Goal: Navigation & Orientation: Find specific page/section

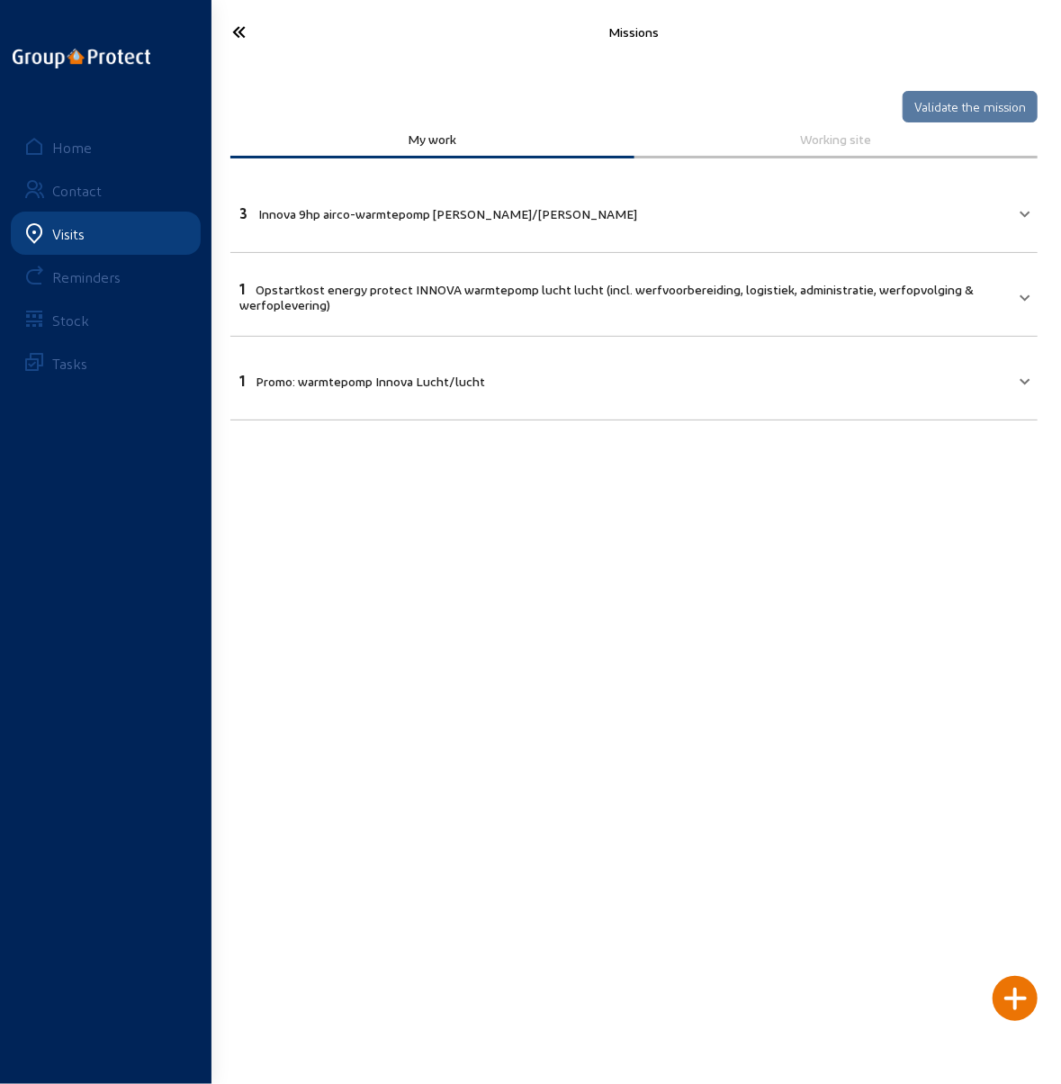
click at [70, 235] on div "Visits" at bounding box center [68, 233] width 32 height 17
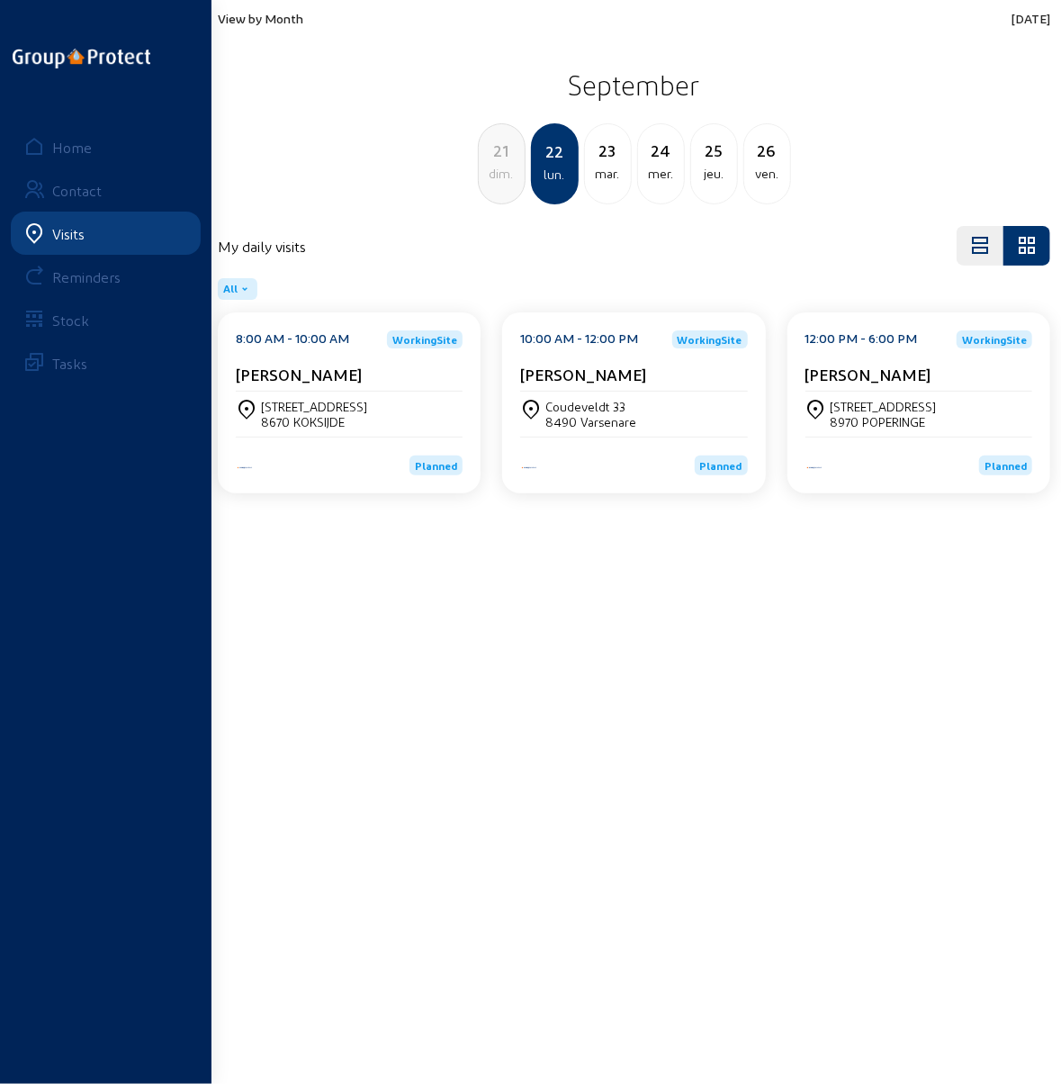
click at [666, 167] on div "mer." at bounding box center [661, 174] width 46 height 22
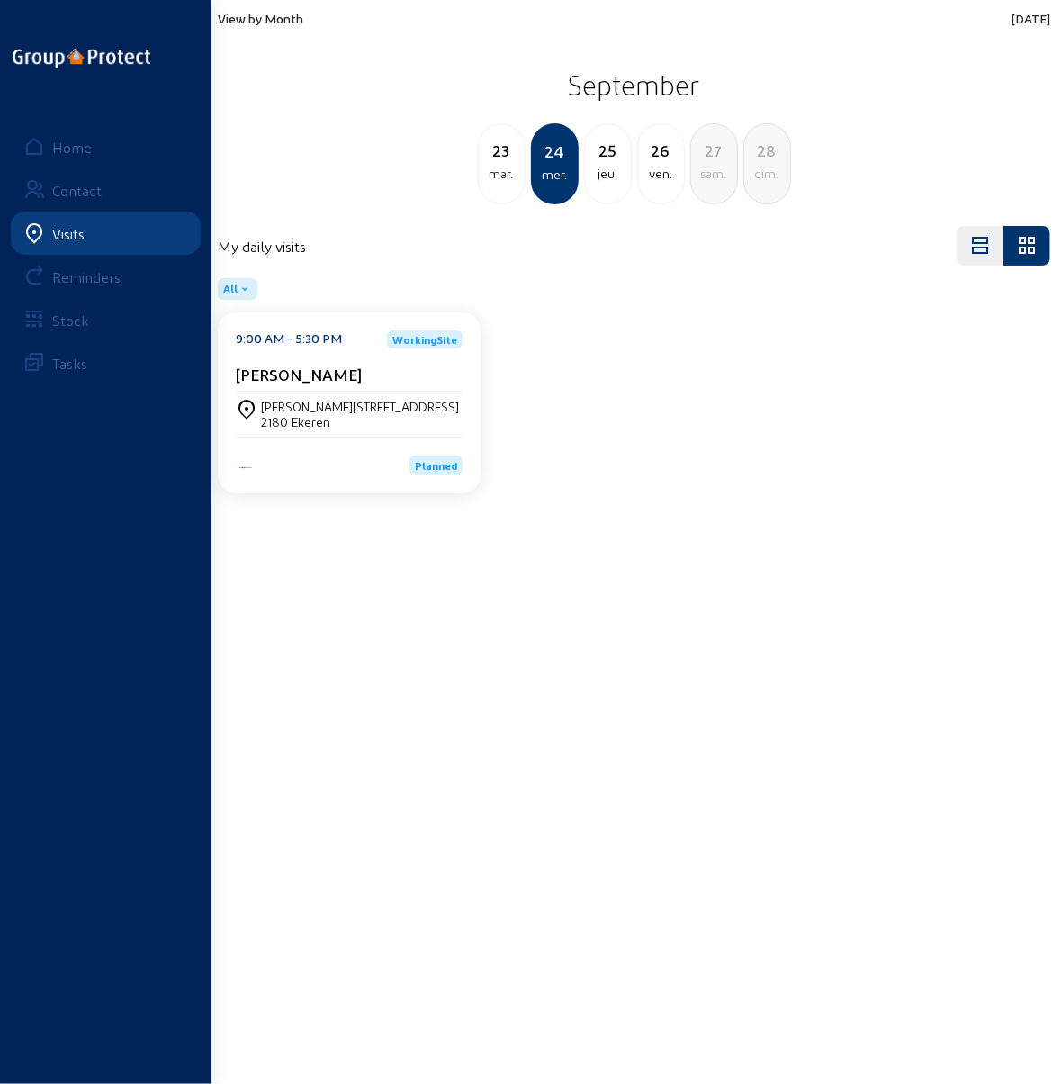
click at [496, 166] on div "mar." at bounding box center [502, 174] width 46 height 22
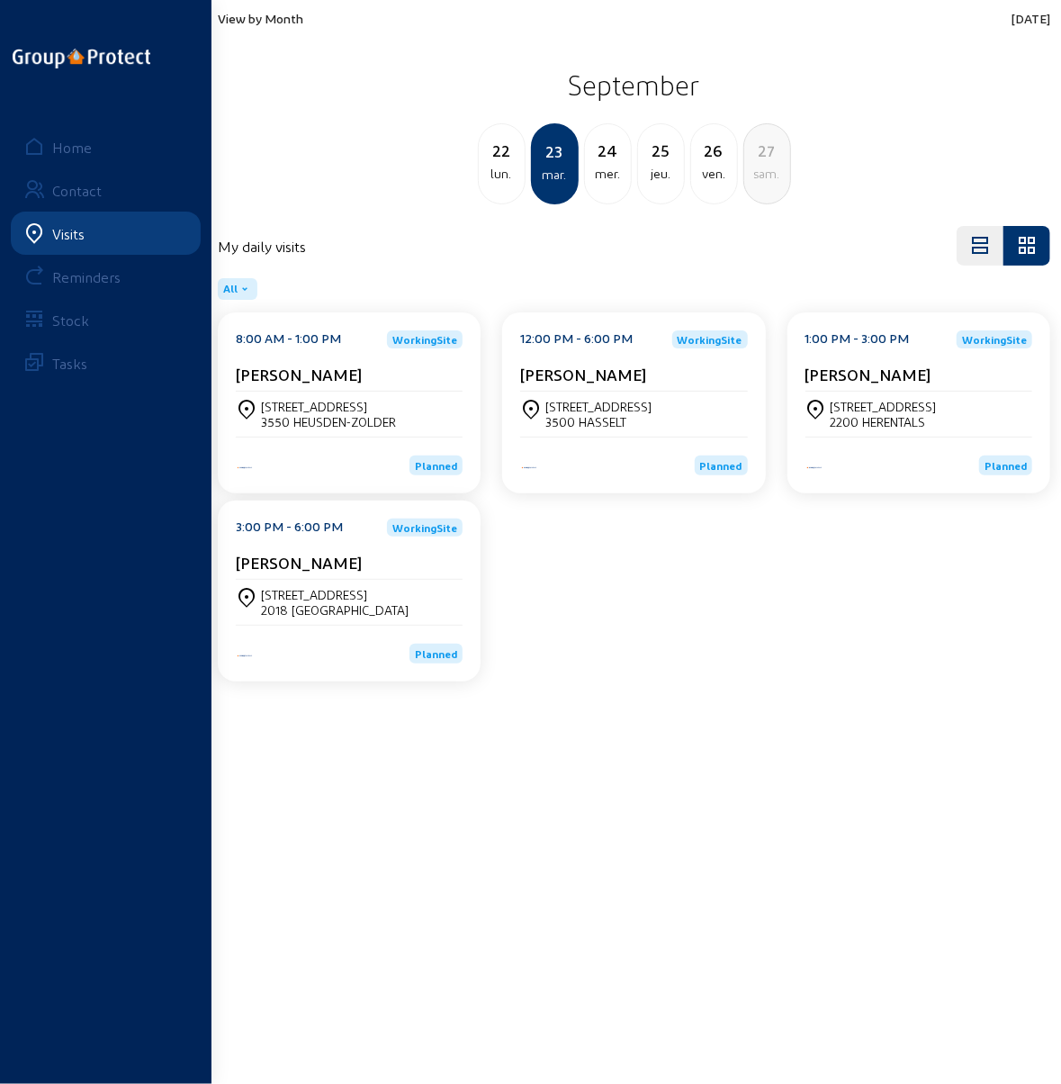
click at [611, 163] on div "mer." at bounding box center [608, 174] width 46 height 22
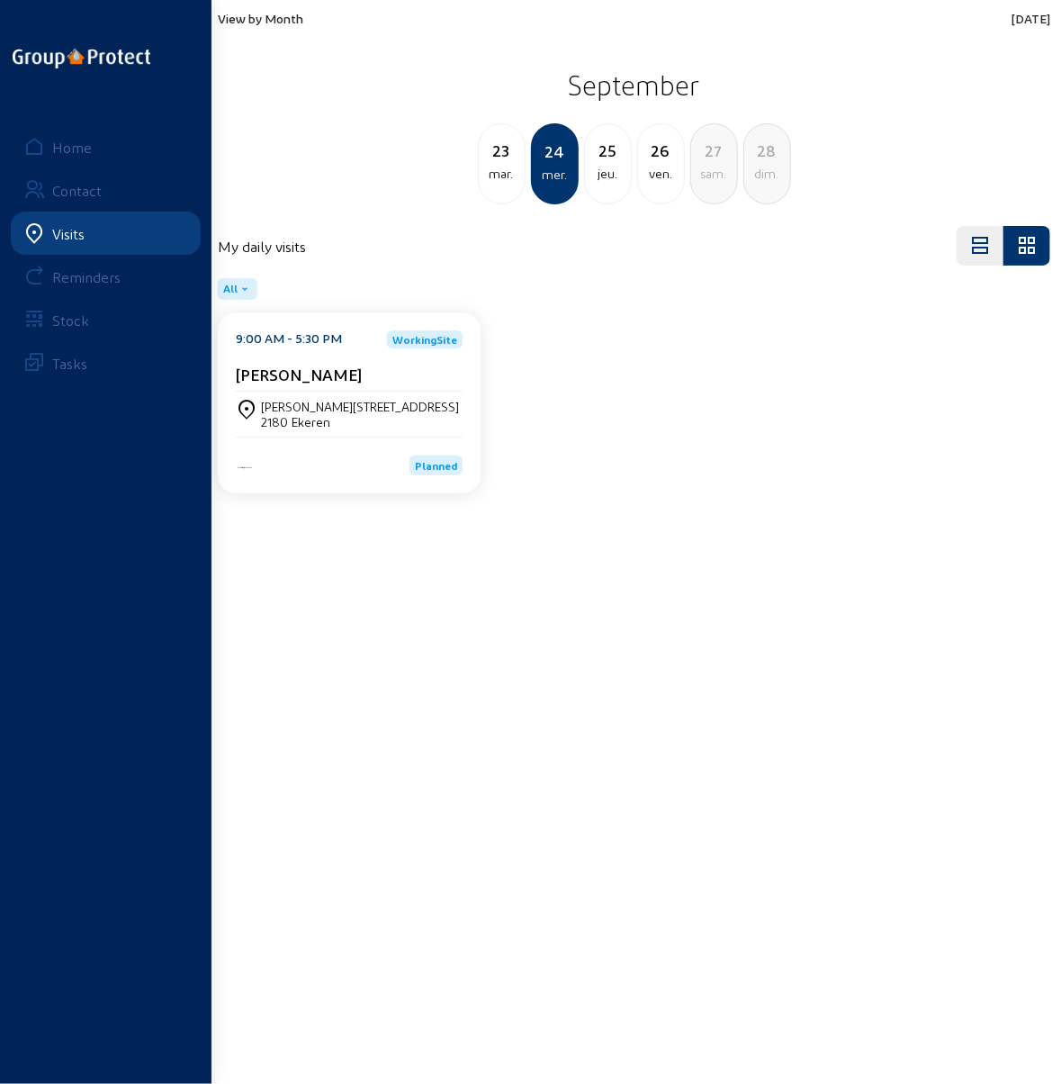
click at [329, 401] on div "[PERSON_NAME][STREET_ADDRESS]" at bounding box center [360, 406] width 198 height 15
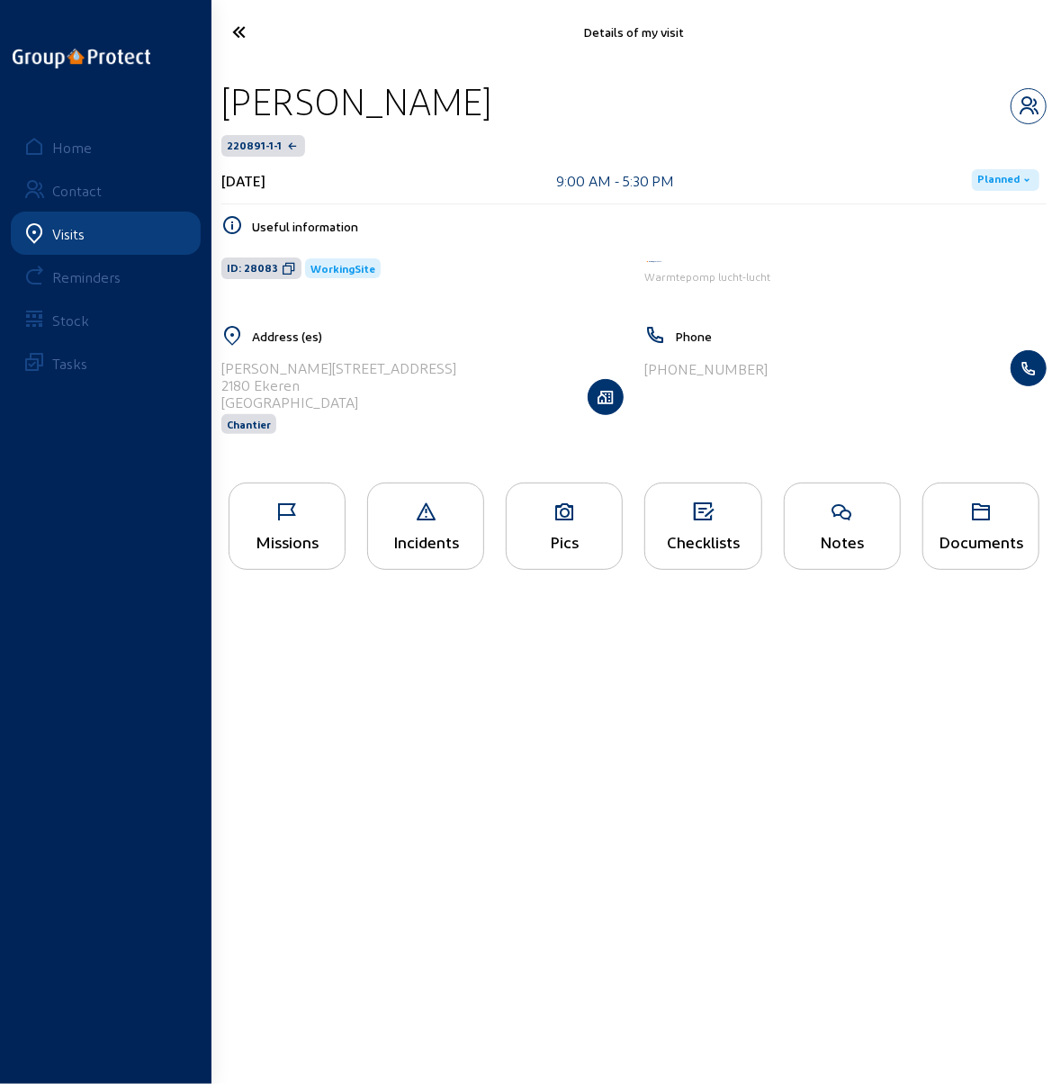
click at [684, 528] on div "Checklists" at bounding box center [702, 525] width 117 height 87
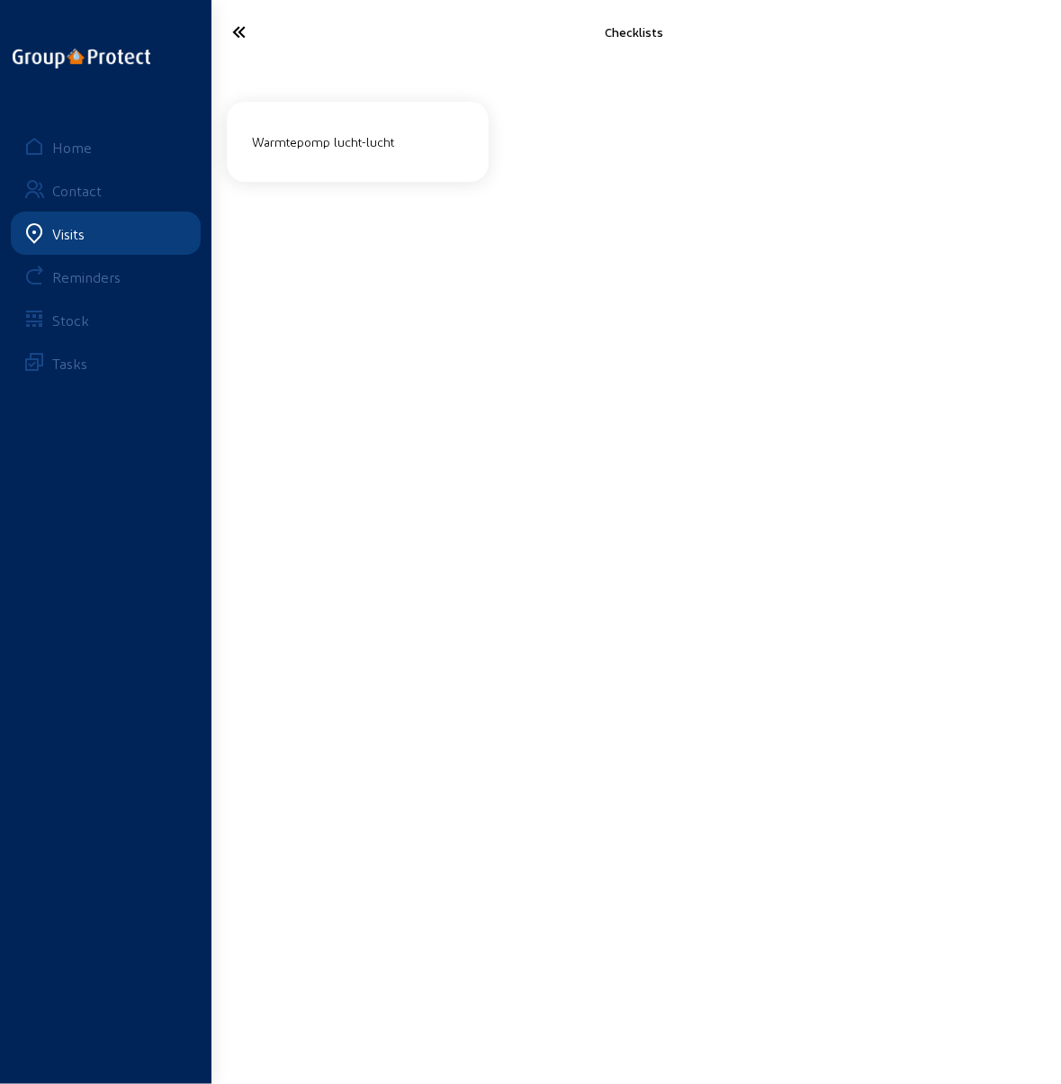
click at [349, 140] on div "Warmtepomp lucht-lucht" at bounding box center [358, 142] width 226 height 30
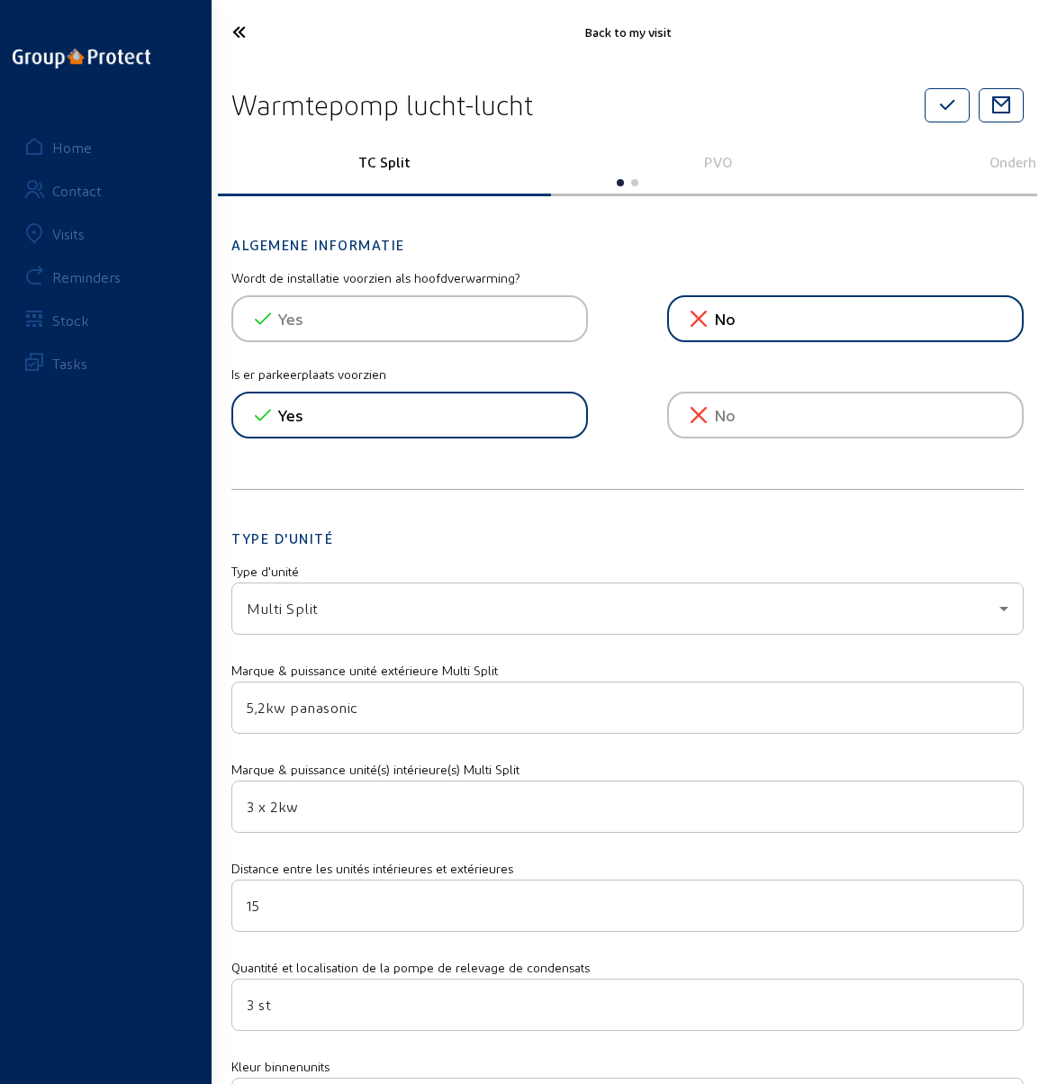
click at [227, 30] on icon at bounding box center [277, 32] width 108 height 32
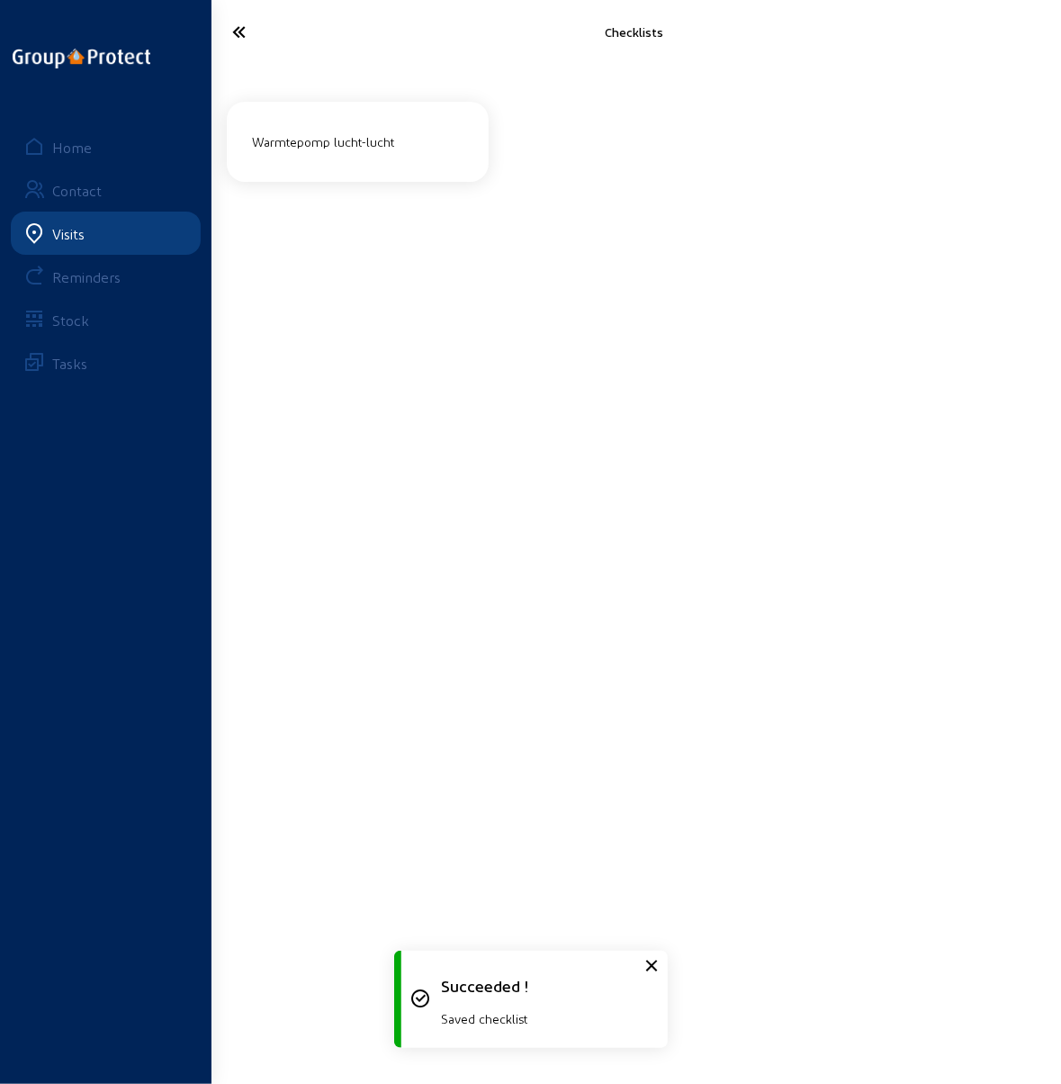
click at [236, 30] on icon at bounding box center [278, 32] width 110 height 32
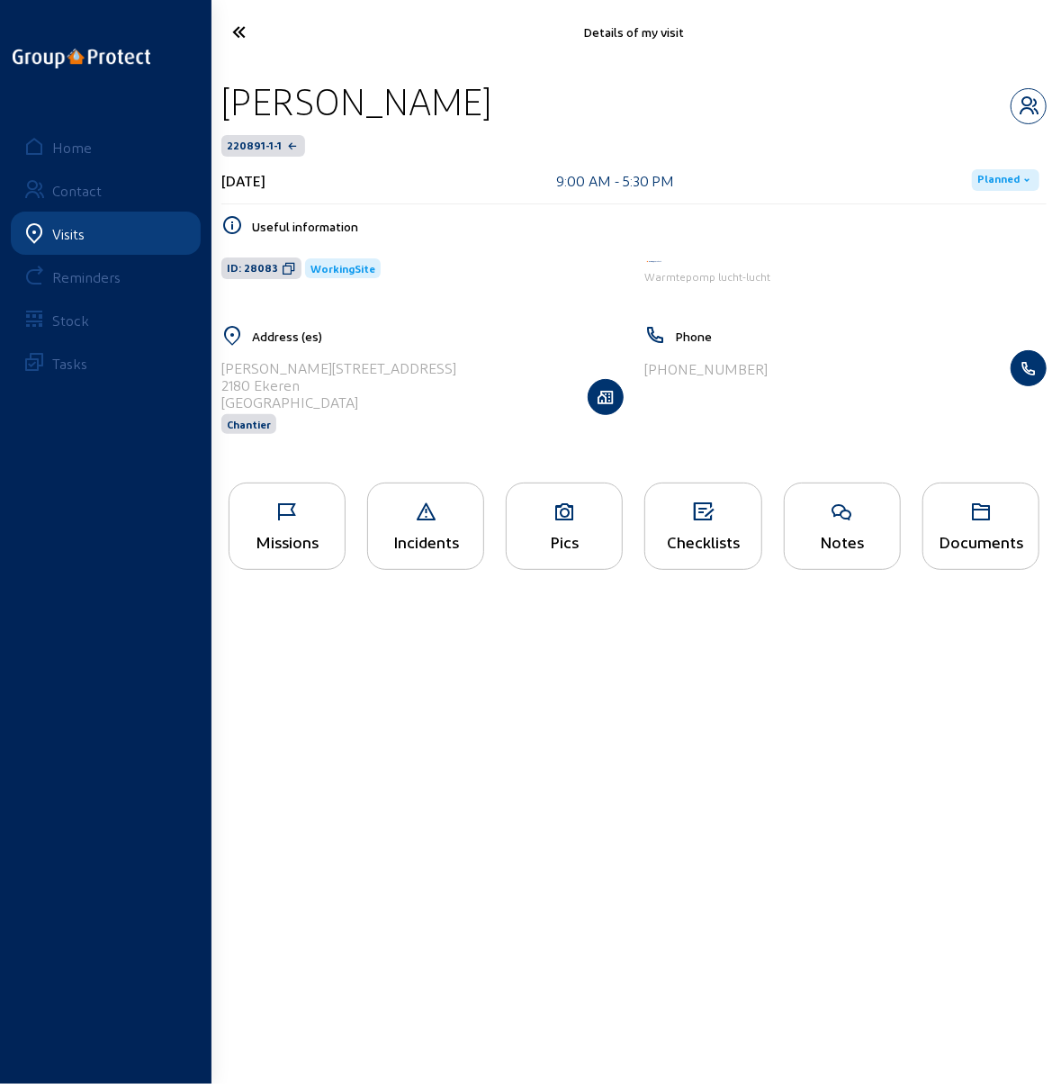
click at [559, 518] on icon at bounding box center [564, 512] width 115 height 22
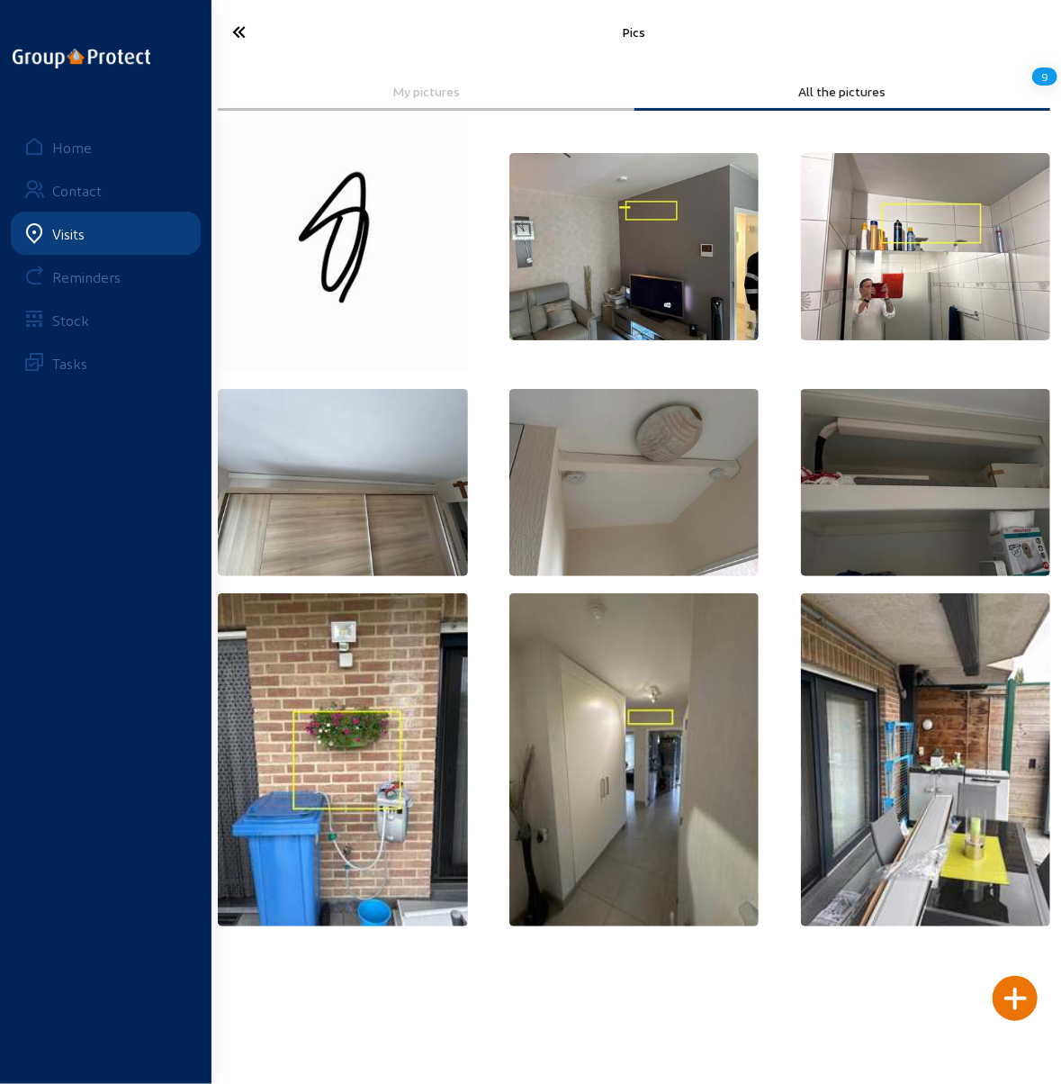
click at [887, 278] on img at bounding box center [926, 246] width 250 height 187
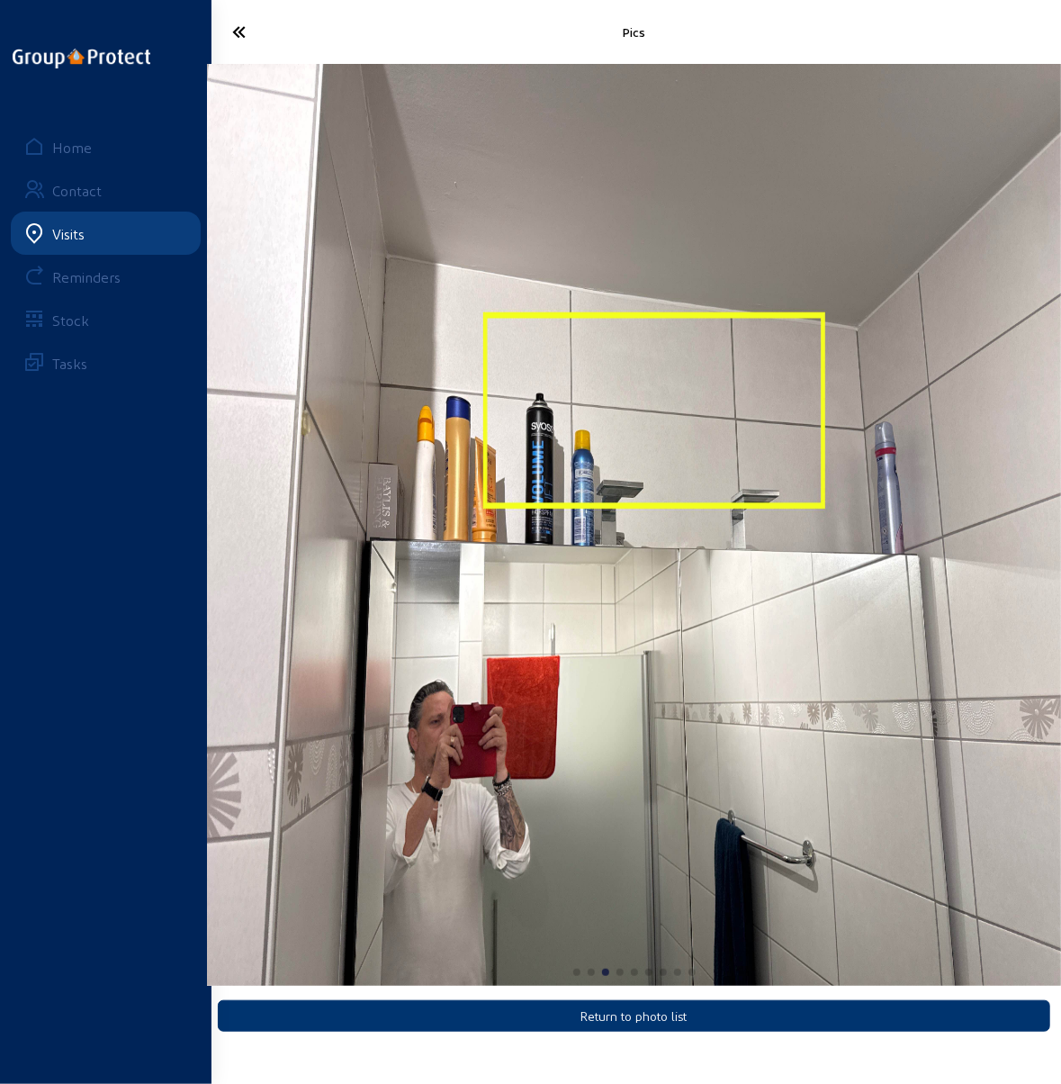
click at [245, 28] on icon at bounding box center [278, 32] width 110 height 32
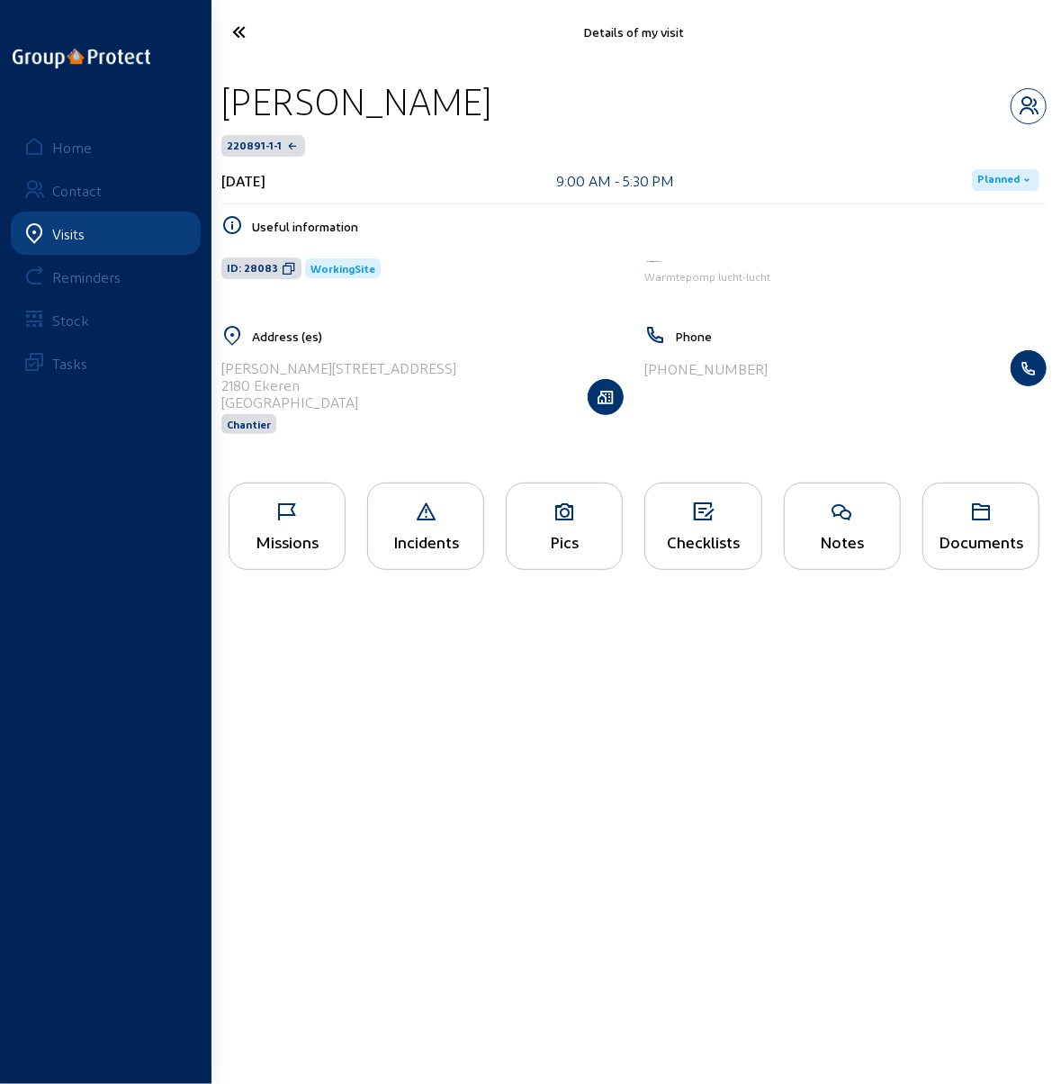
click at [573, 528] on div "Pics" at bounding box center [564, 525] width 117 height 87
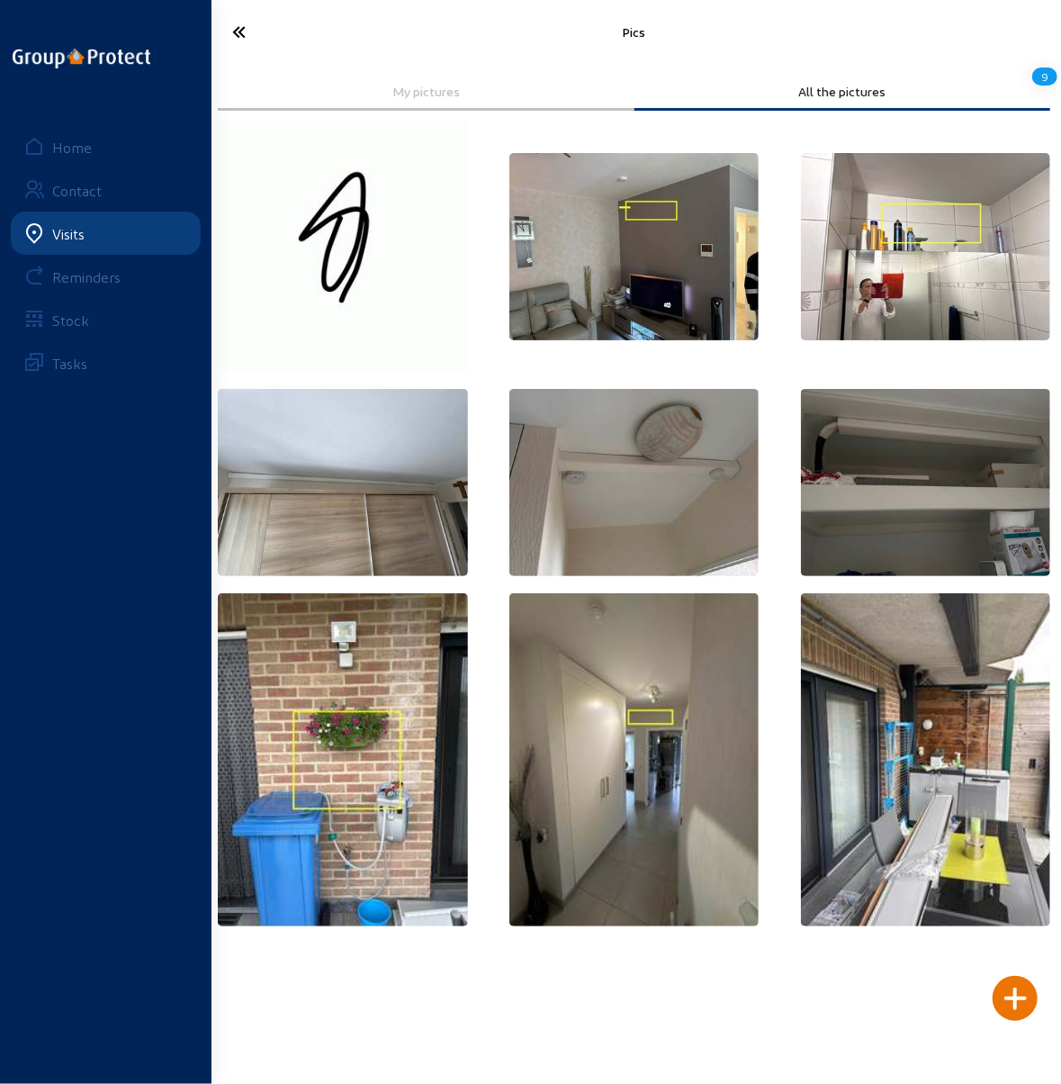
click at [622, 507] on img at bounding box center [634, 482] width 250 height 187
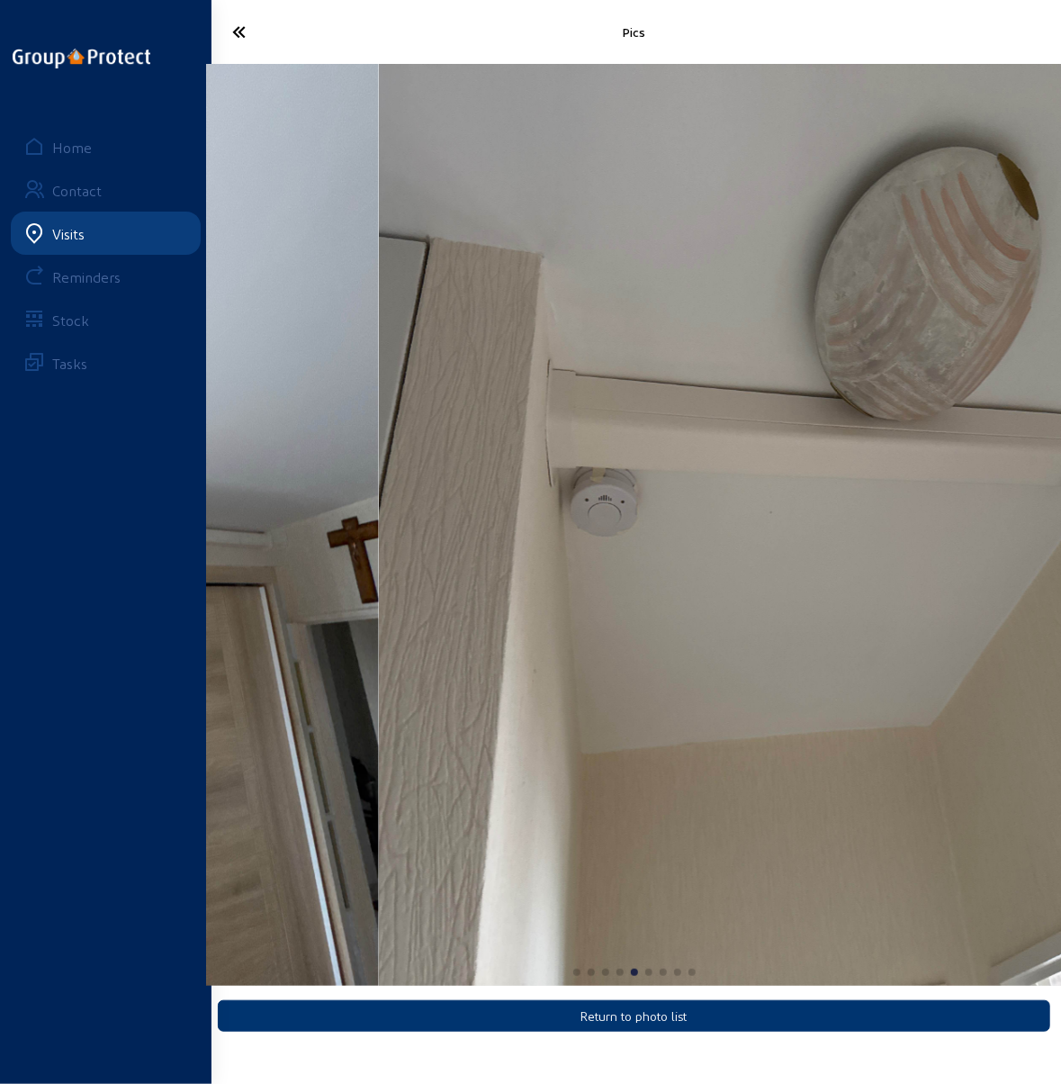
click at [833, 503] on img "5 / 9" at bounding box center [806, 525] width 854 height 922
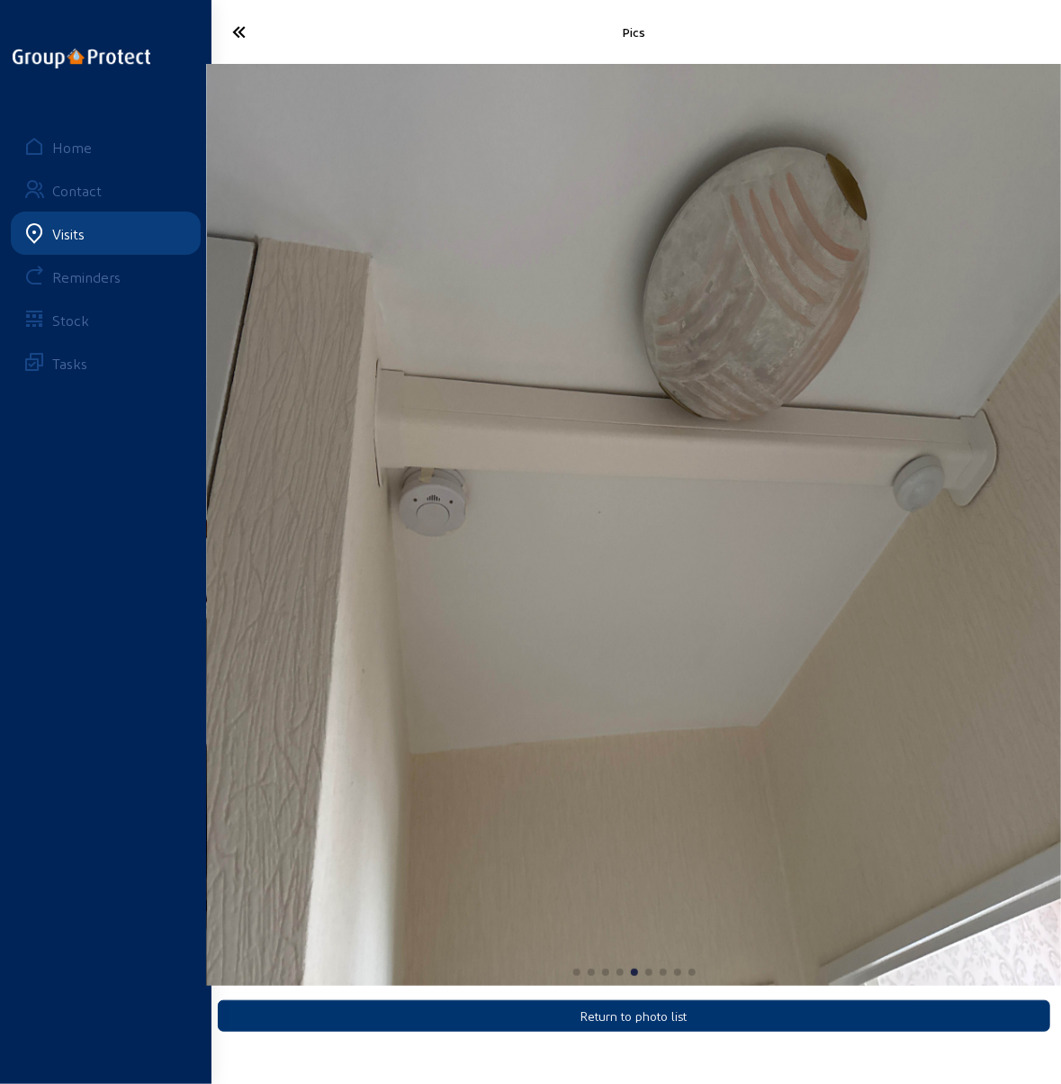
click at [983, 532] on img "5 / 9" at bounding box center [634, 525] width 854 height 922
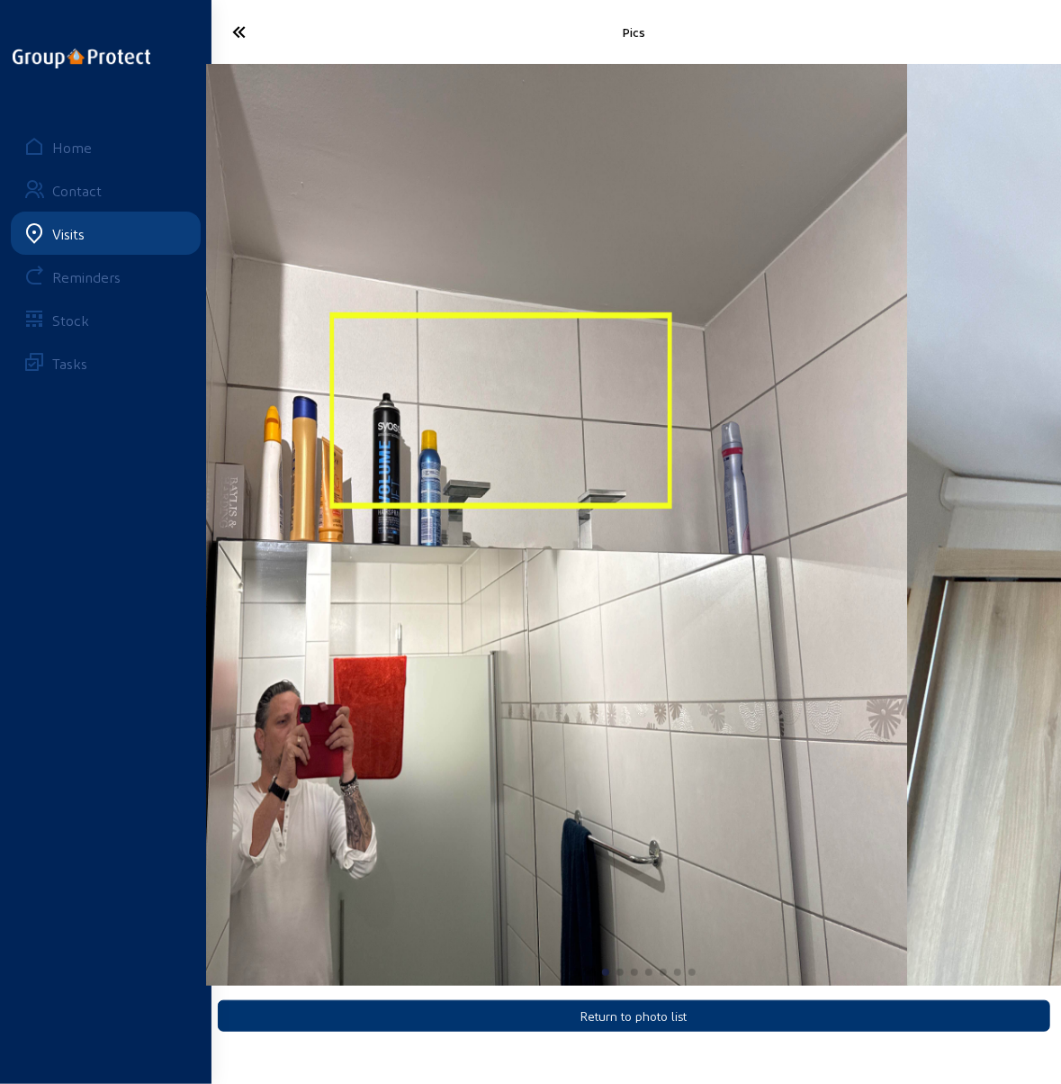
click at [1060, 530] on html "Pics Return to photo list Home Contact Visits Reminders Stock Tasks" at bounding box center [530, 542] width 1061 height 1084
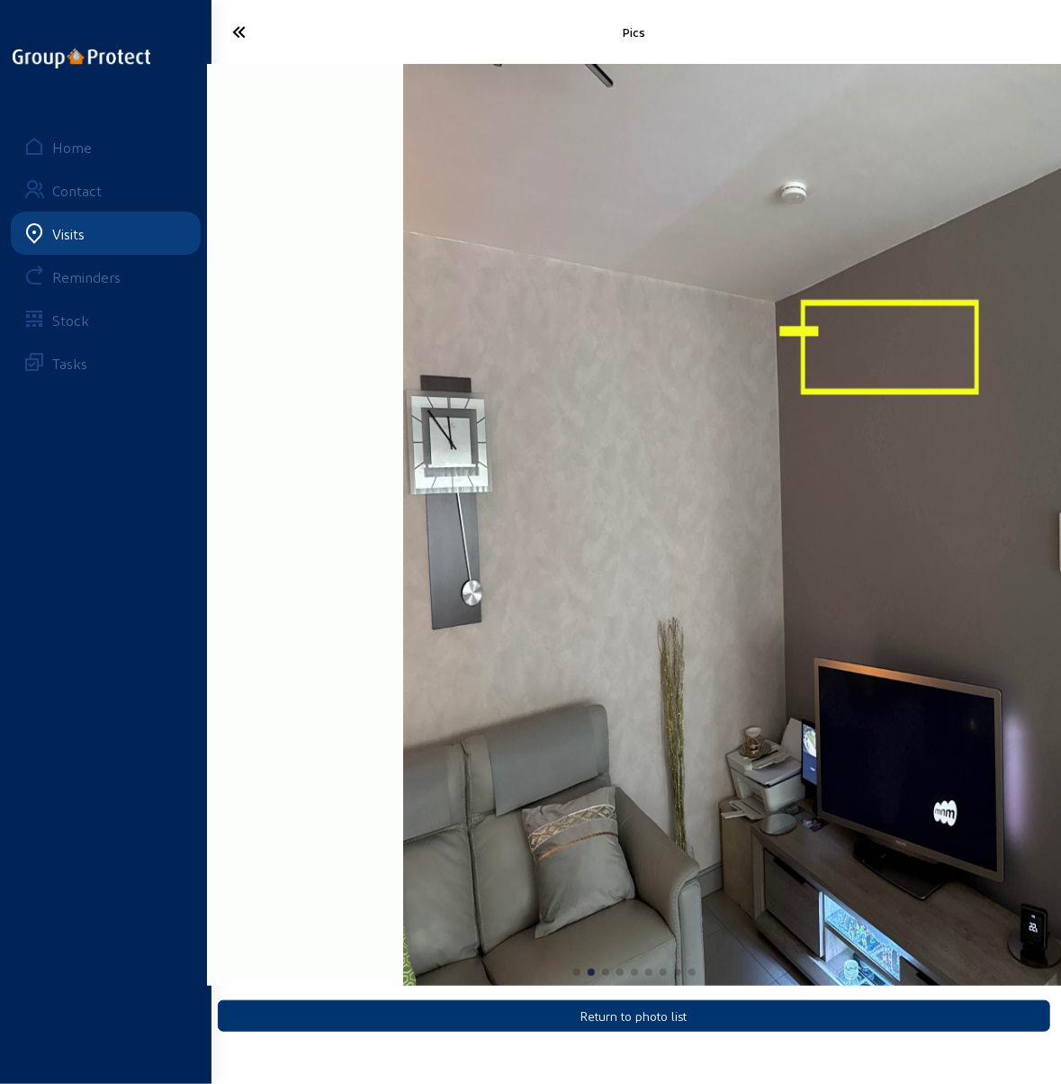
click at [1060, 520] on html "Pics Return to photo list Home Contact Visits Reminders Stock Tasks" at bounding box center [530, 542] width 1061 height 1084
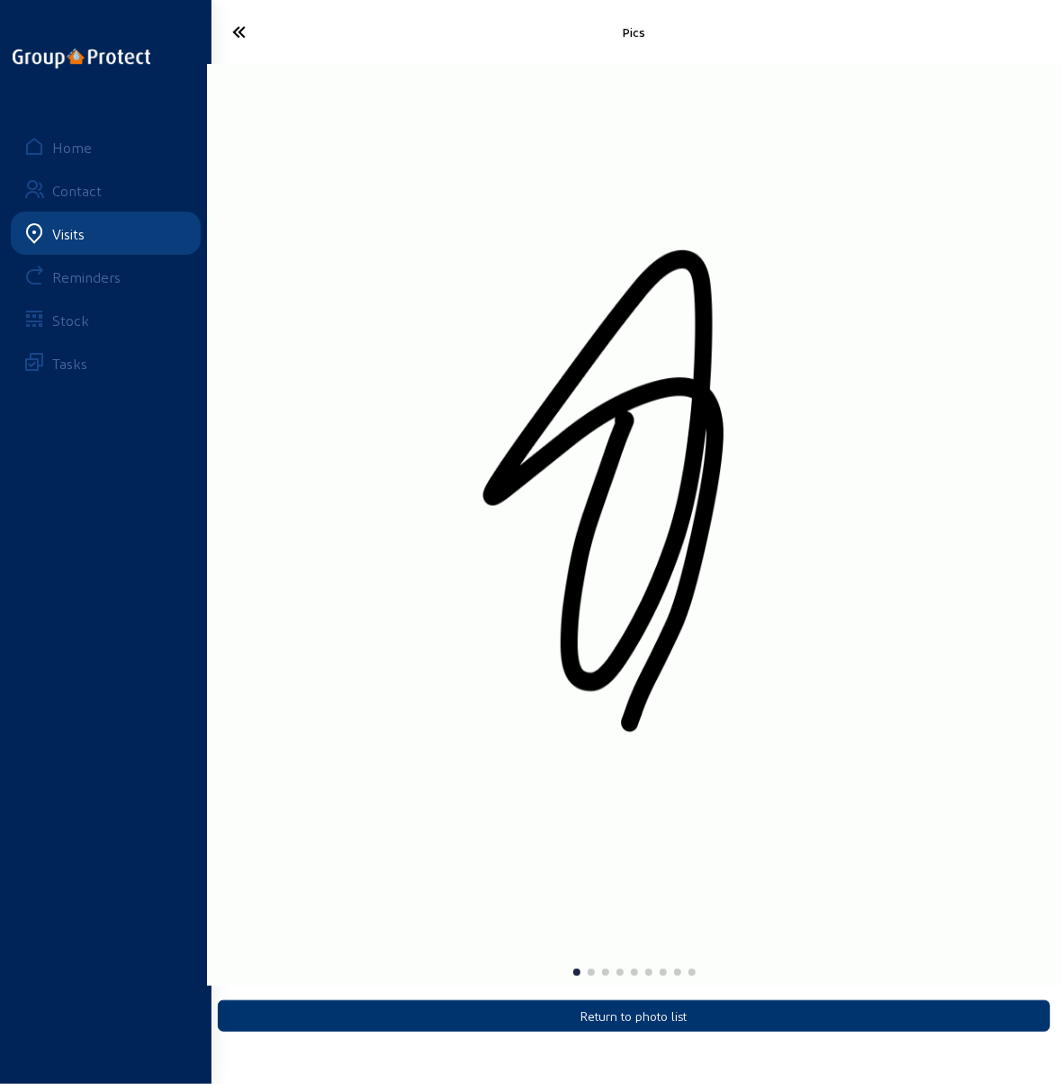
click at [283, 489] on img "1 / 9" at bounding box center [634, 525] width 854 height 922
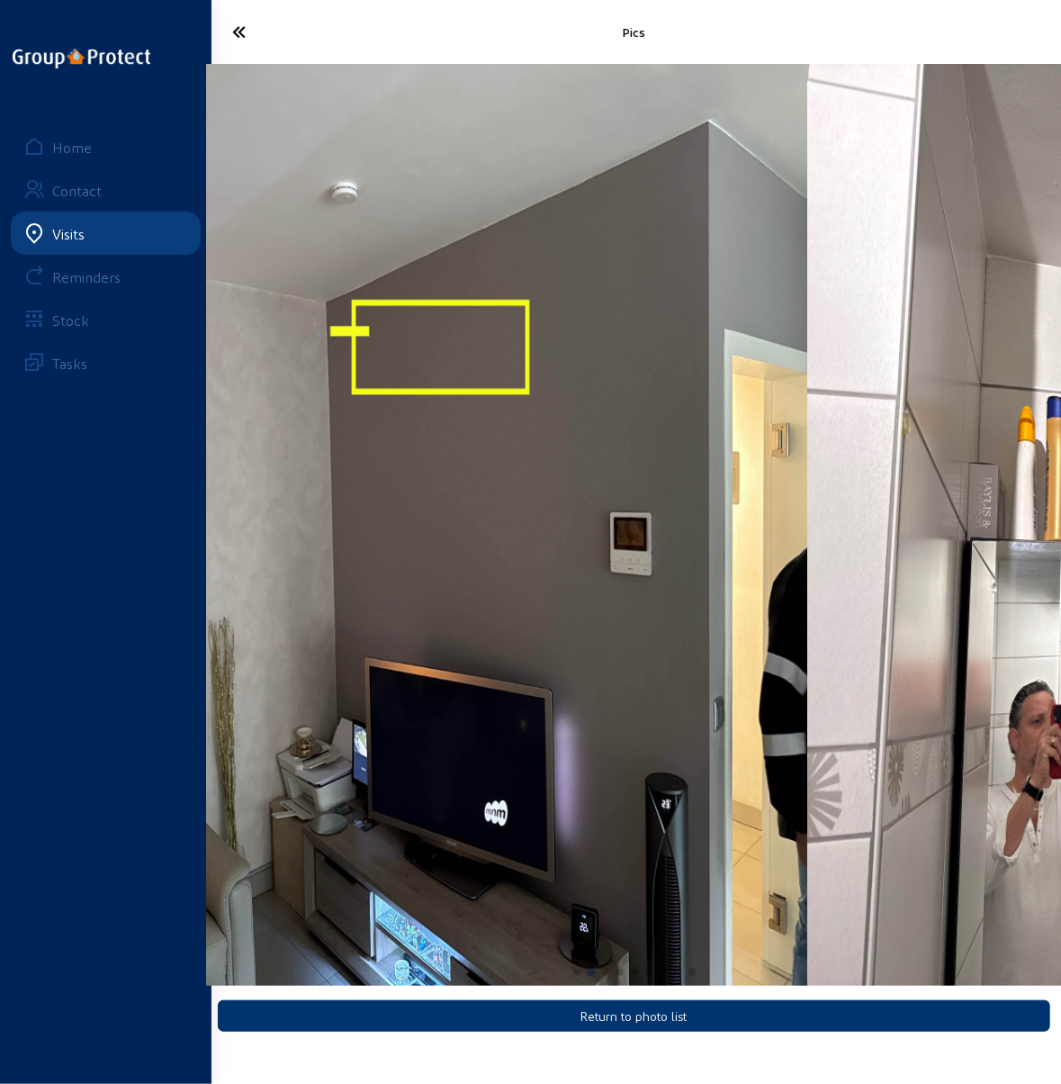
click at [129, 513] on div "Pics Return to photo list Home Contact Visits Reminders Stock Tasks" at bounding box center [530, 527] width 1061 height 1055
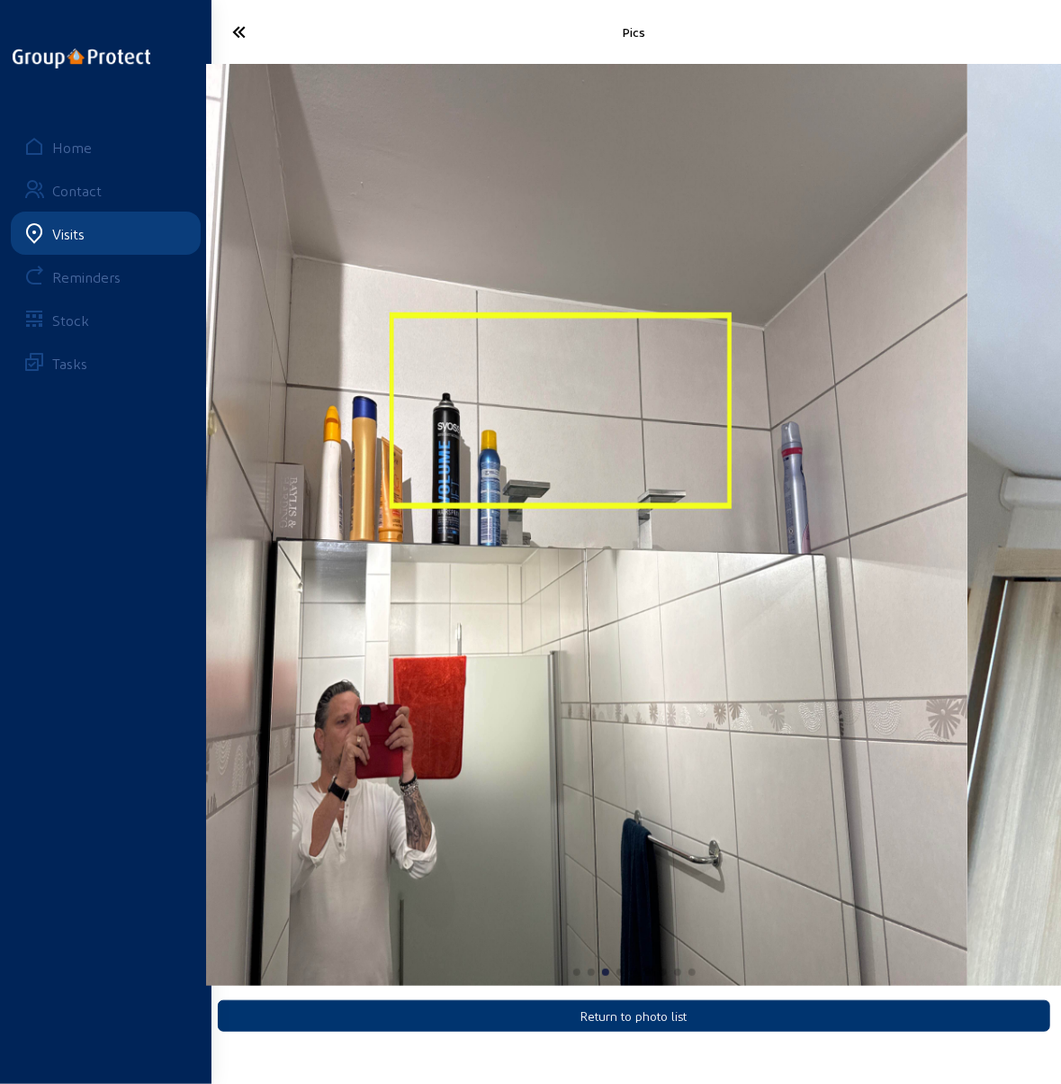
click at [260, 501] on img "3 / 9" at bounding box center [540, 525] width 854 height 922
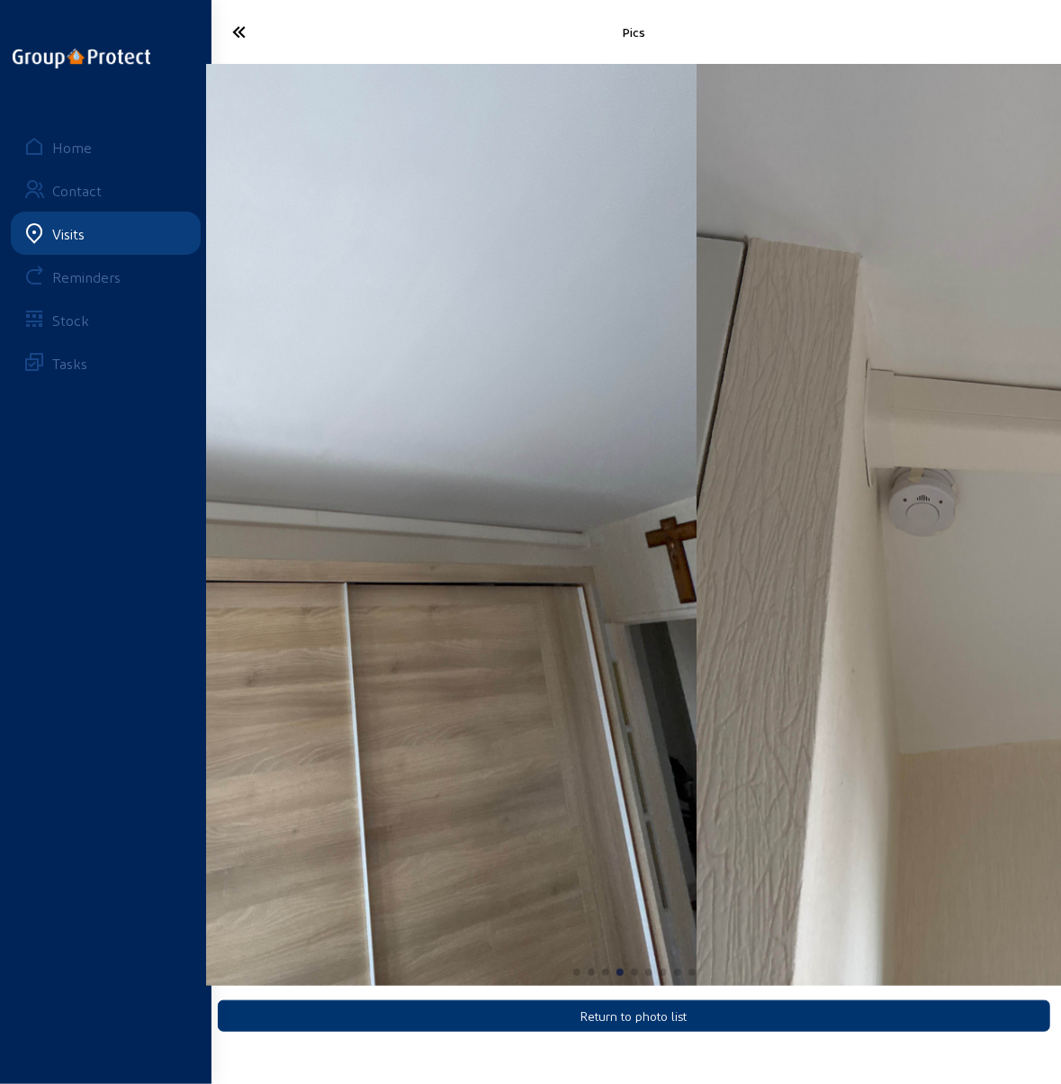
click at [206, 512] on div "Pics Return to photo list Home Contact Visits Reminders Stock Tasks" at bounding box center [530, 527] width 1061 height 1055
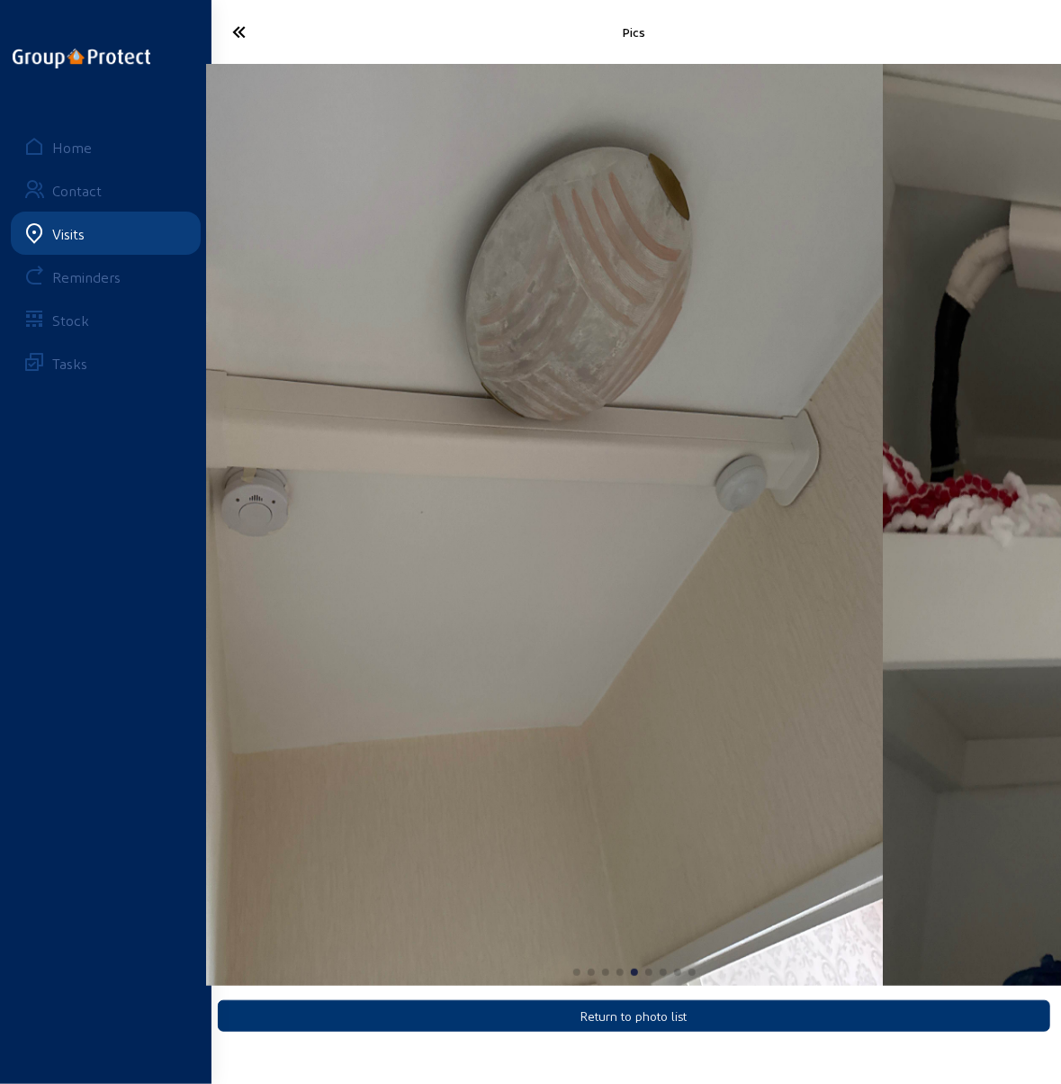
click at [147, 529] on div "Pics Return to photo list Home Contact Visits Reminders Stock Tasks" at bounding box center [530, 527] width 1061 height 1055
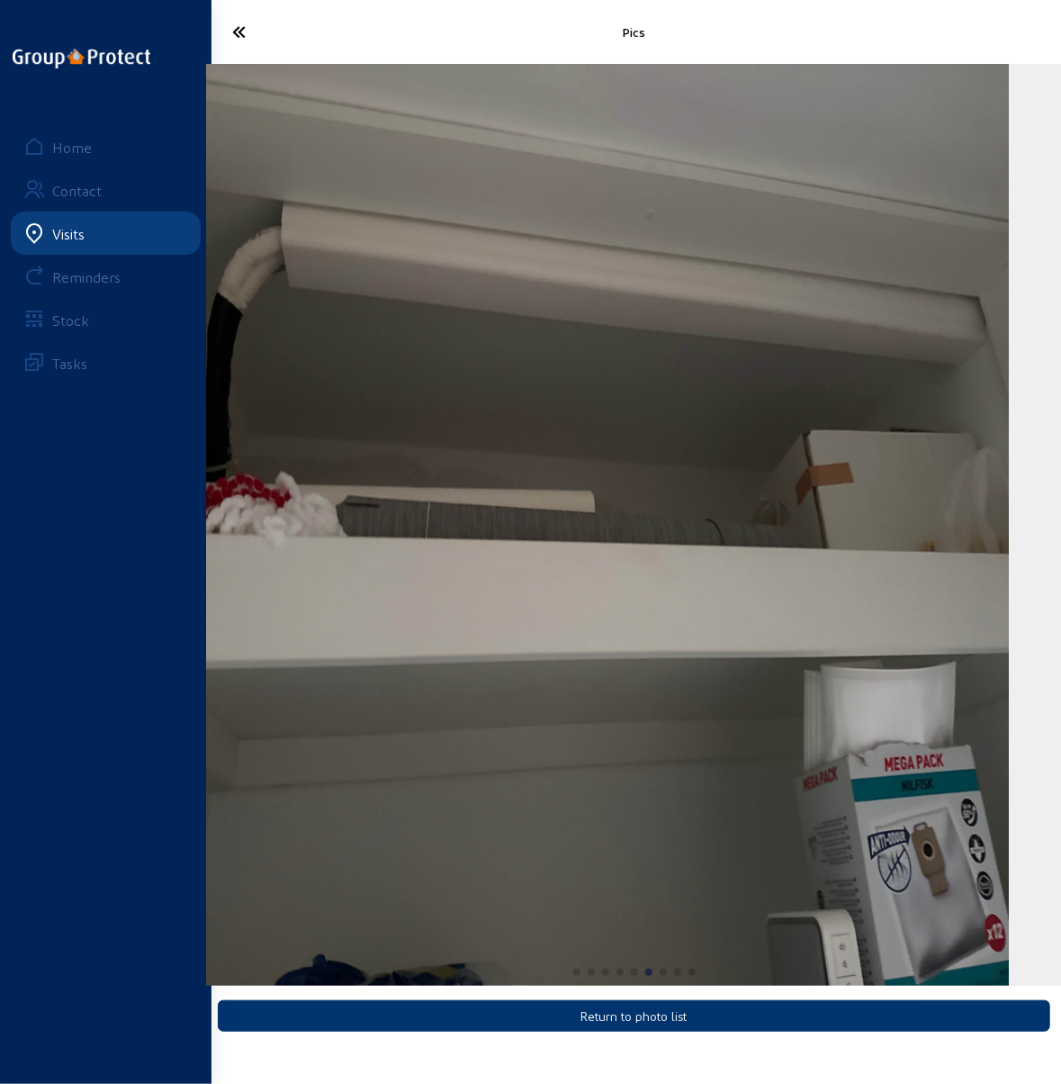
click at [437, 513] on img "6 / 9" at bounding box center [583, 525] width 854 height 922
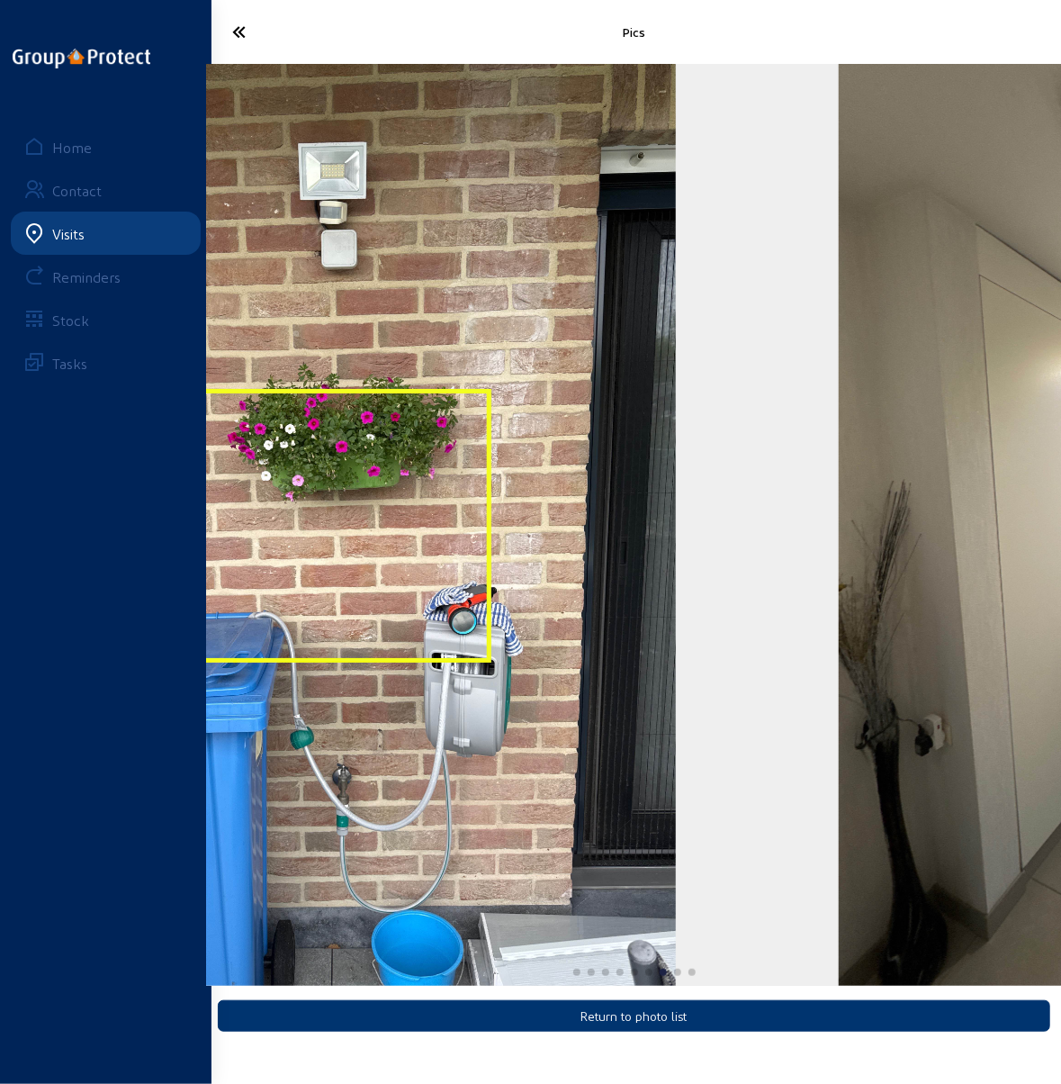
click at [409, 478] on img "7 / 9" at bounding box center [330, 525] width 691 height 922
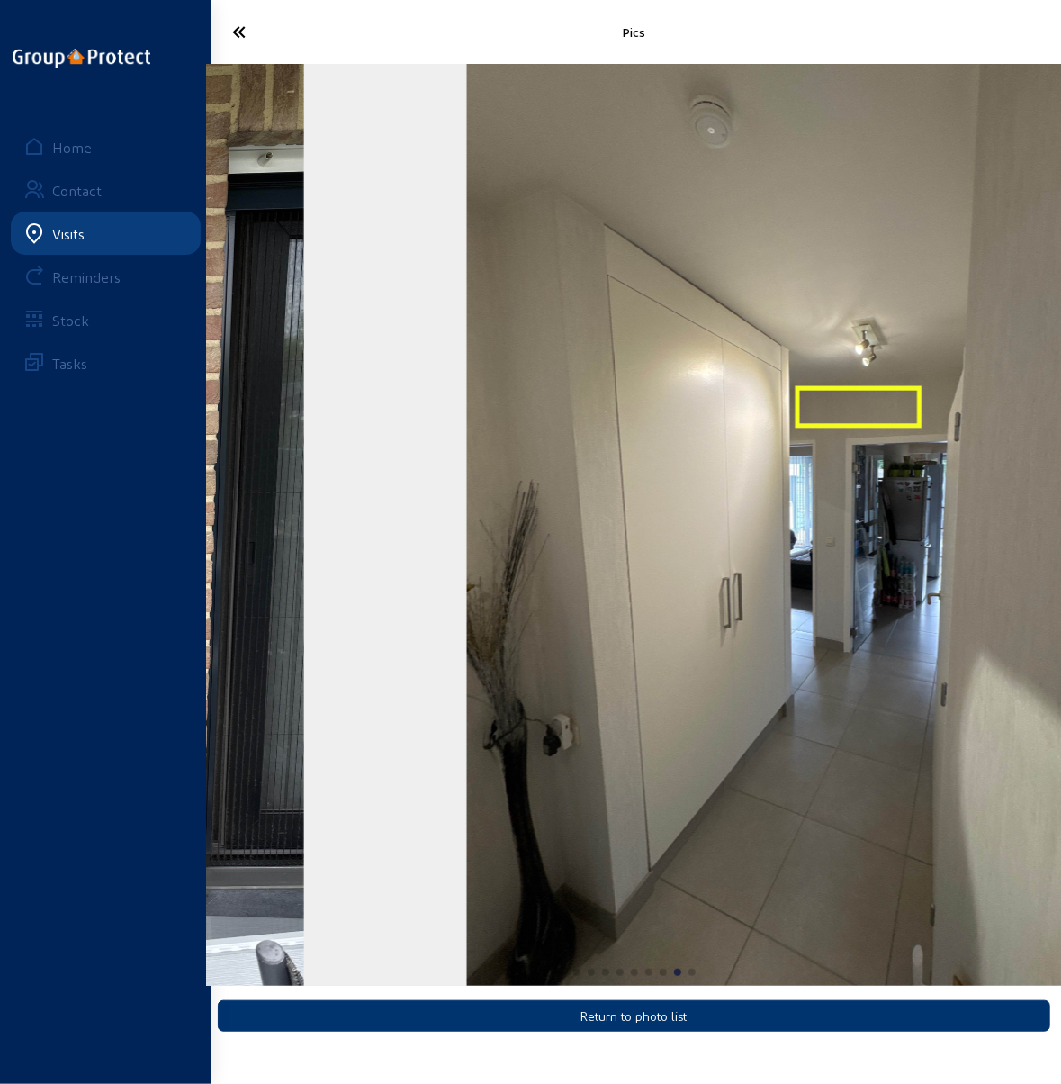
click at [88, 465] on div "Pics Return to photo list Home Contact Visits Reminders Stock Tasks" at bounding box center [530, 527] width 1061 height 1055
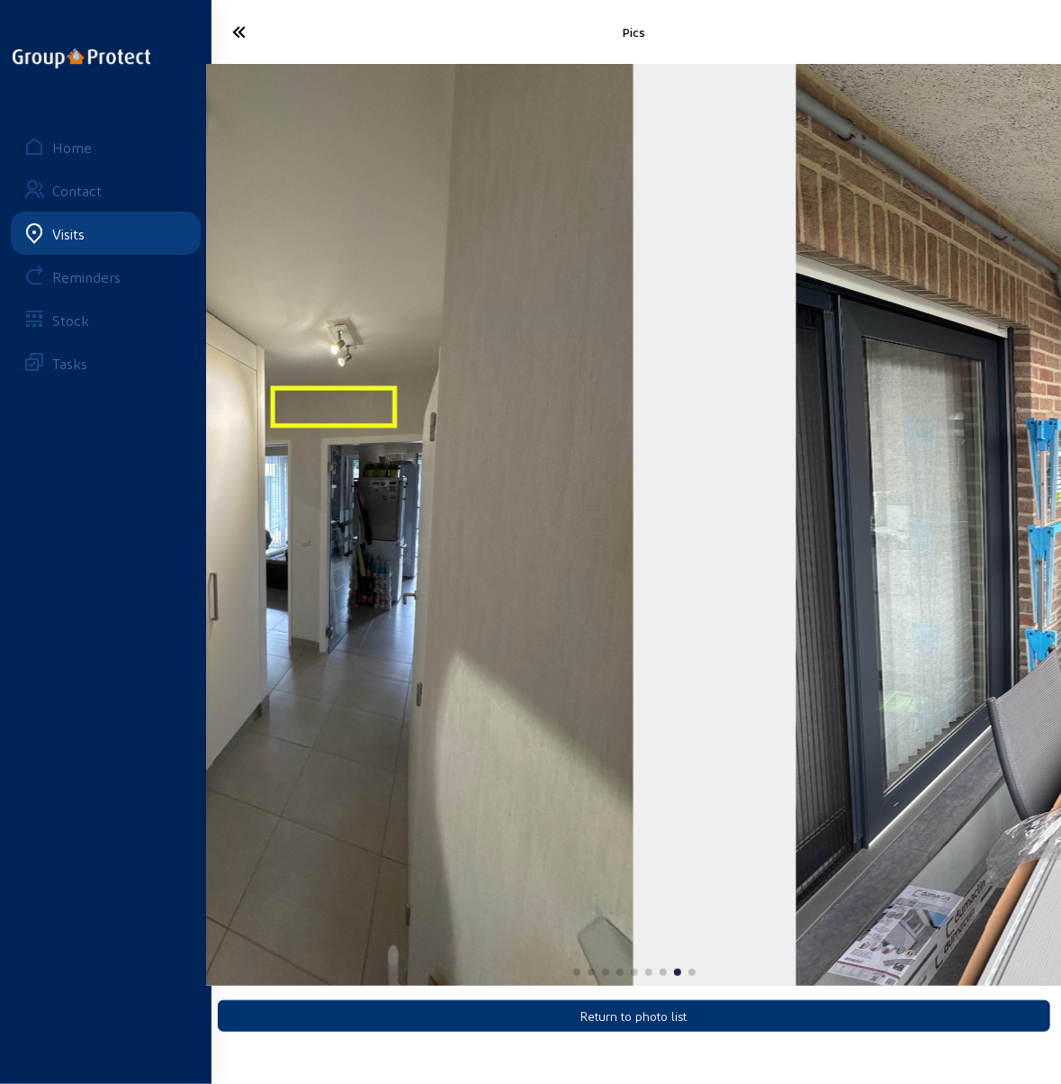
click at [203, 463] on div "Pics Return to photo list Home Contact Visits Reminders Stock Tasks" at bounding box center [530, 527] width 1061 height 1055
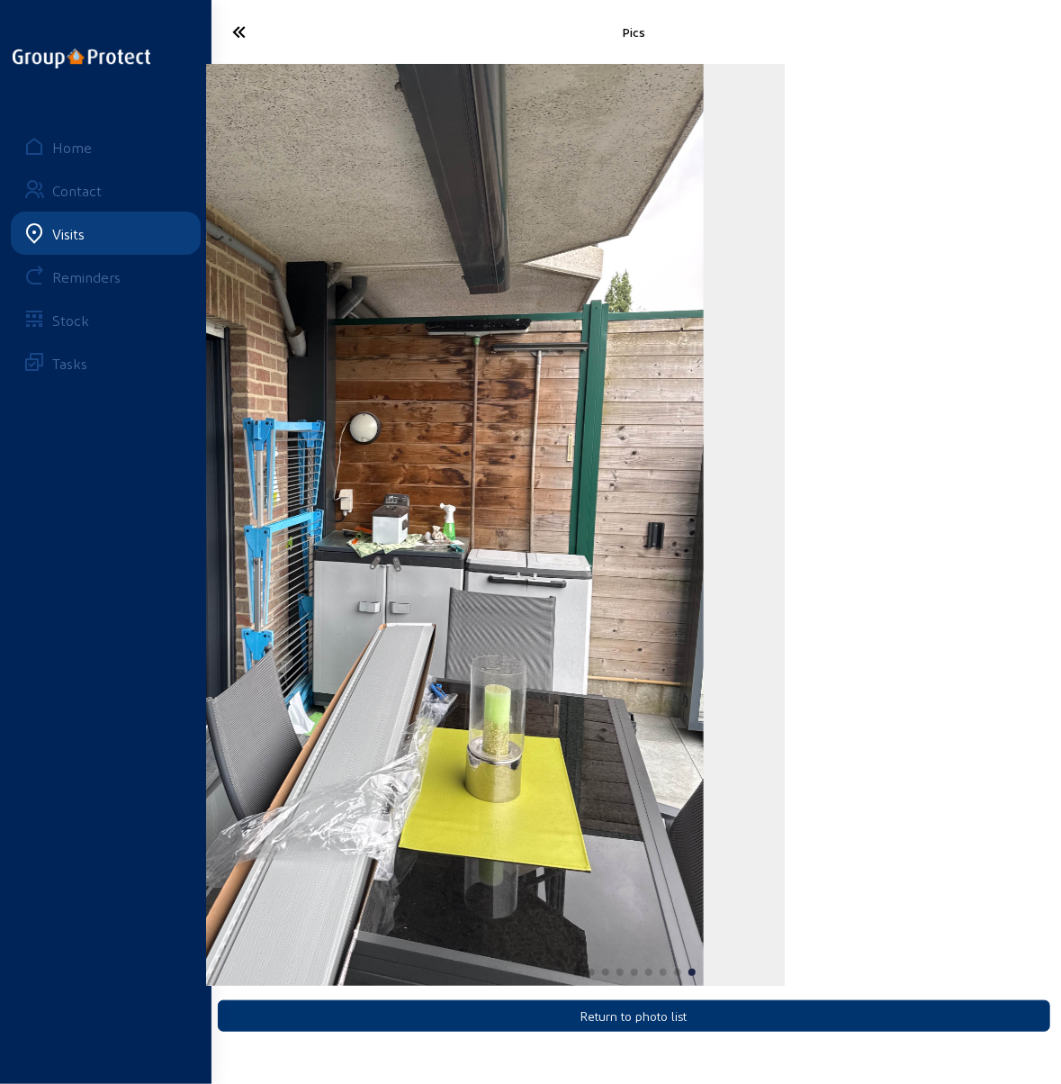
click at [25, 392] on div "Pics Return to photo list Home Contact Visits Reminders Stock Tasks" at bounding box center [530, 527] width 1061 height 1055
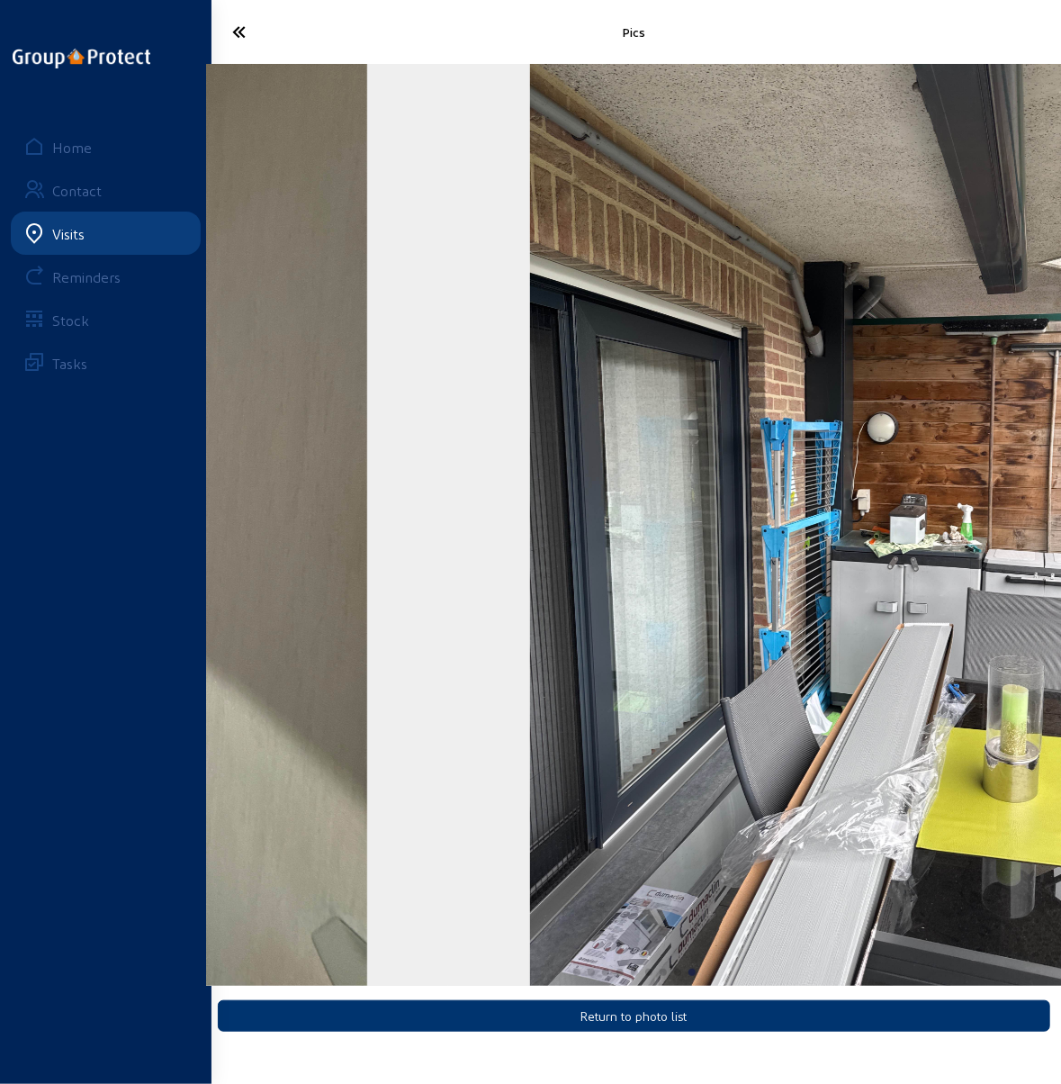
click at [844, 459] on img "9 / 9" at bounding box center [875, 525] width 691 height 922
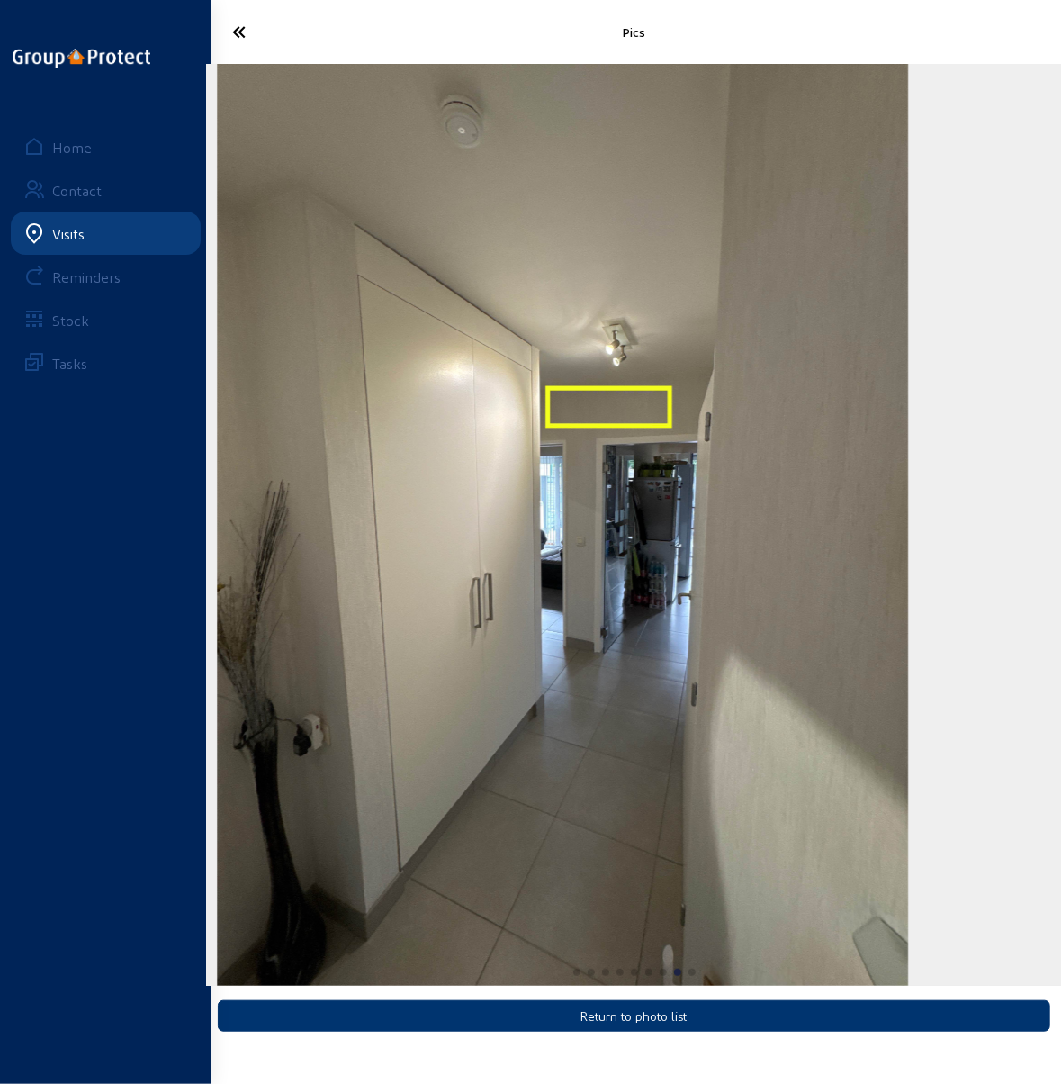
click at [1060, 493] on html "Pics Return to photo list Home Contact Visits Reminders Stock Tasks" at bounding box center [530, 542] width 1061 height 1084
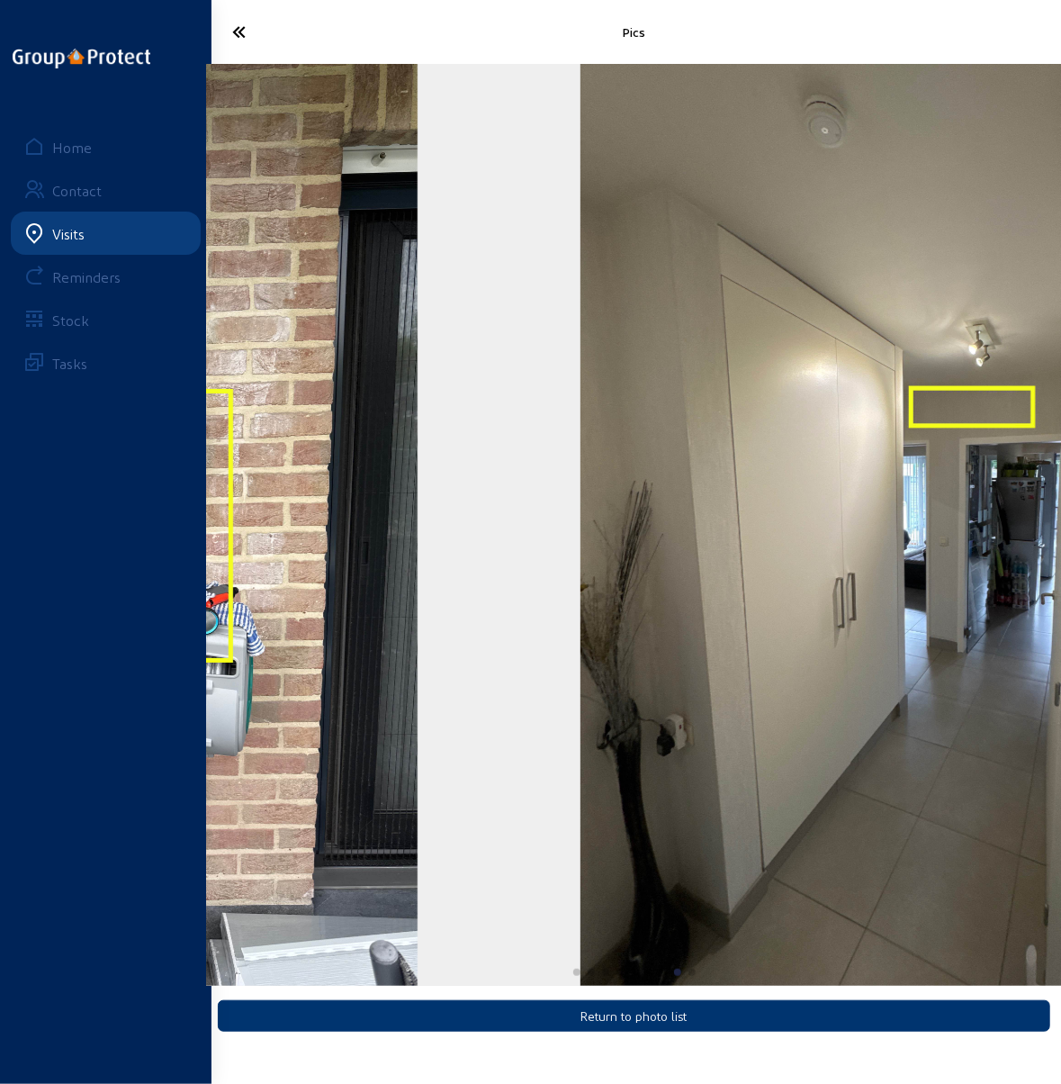
click at [996, 481] on img "8 / 9" at bounding box center [926, 525] width 691 height 922
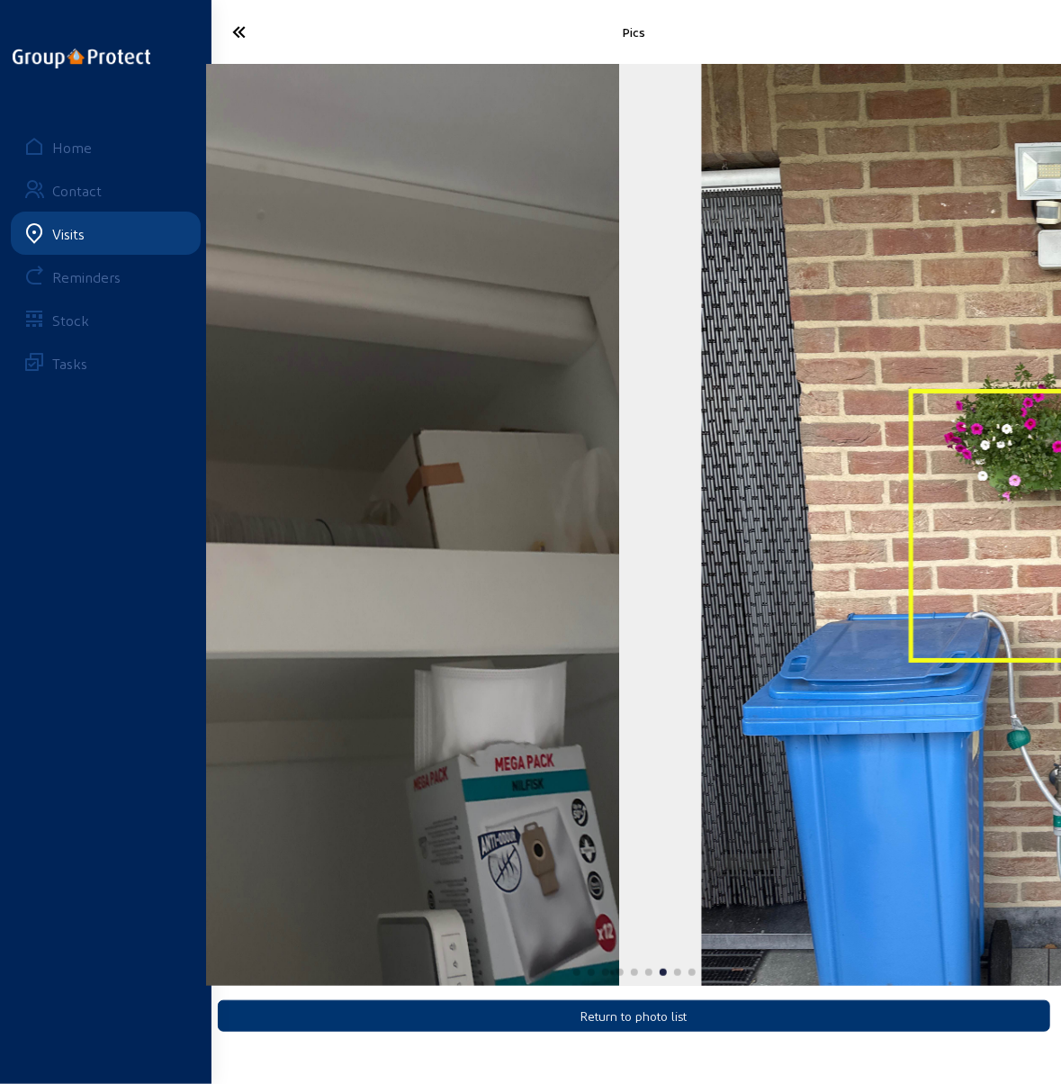
click at [1060, 434] on html "Pics Return to photo list Home Contact Visits Reminders Stock Tasks" at bounding box center [530, 542] width 1061 height 1084
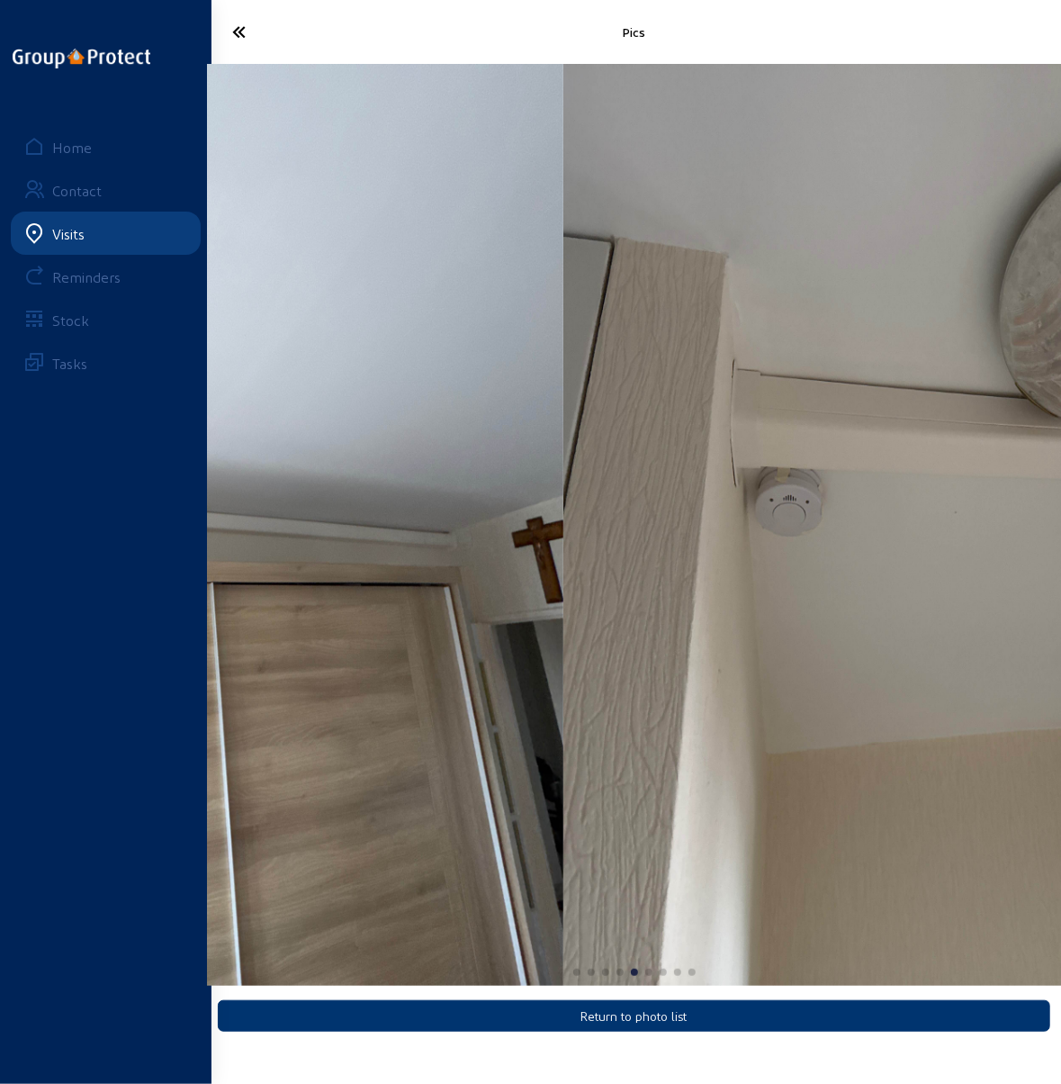
click at [991, 399] on img "5 / 9" at bounding box center [990, 525] width 854 height 922
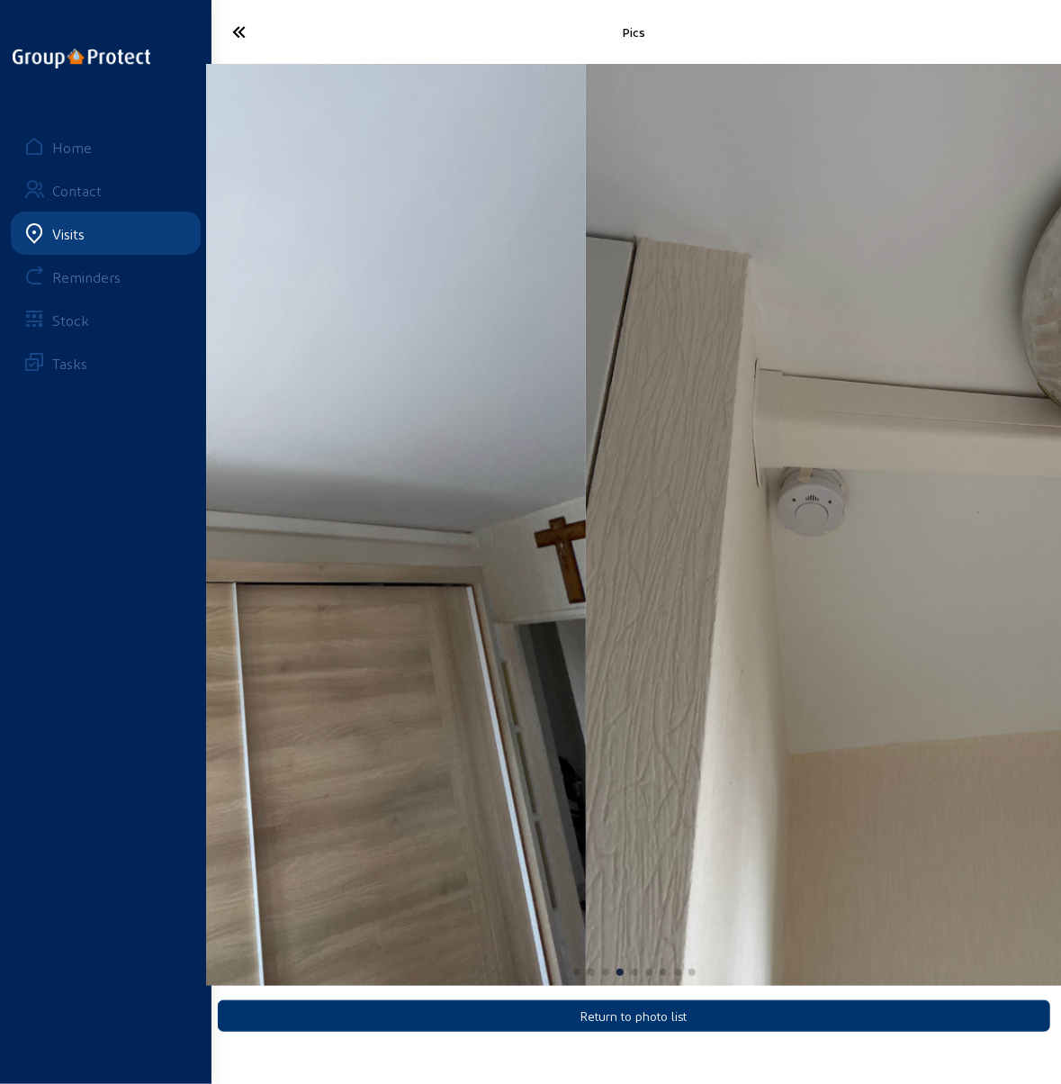
click at [74, 388] on div "Pics Return to photo list Home Contact Visits Reminders Stock Tasks" at bounding box center [530, 527] width 1061 height 1055
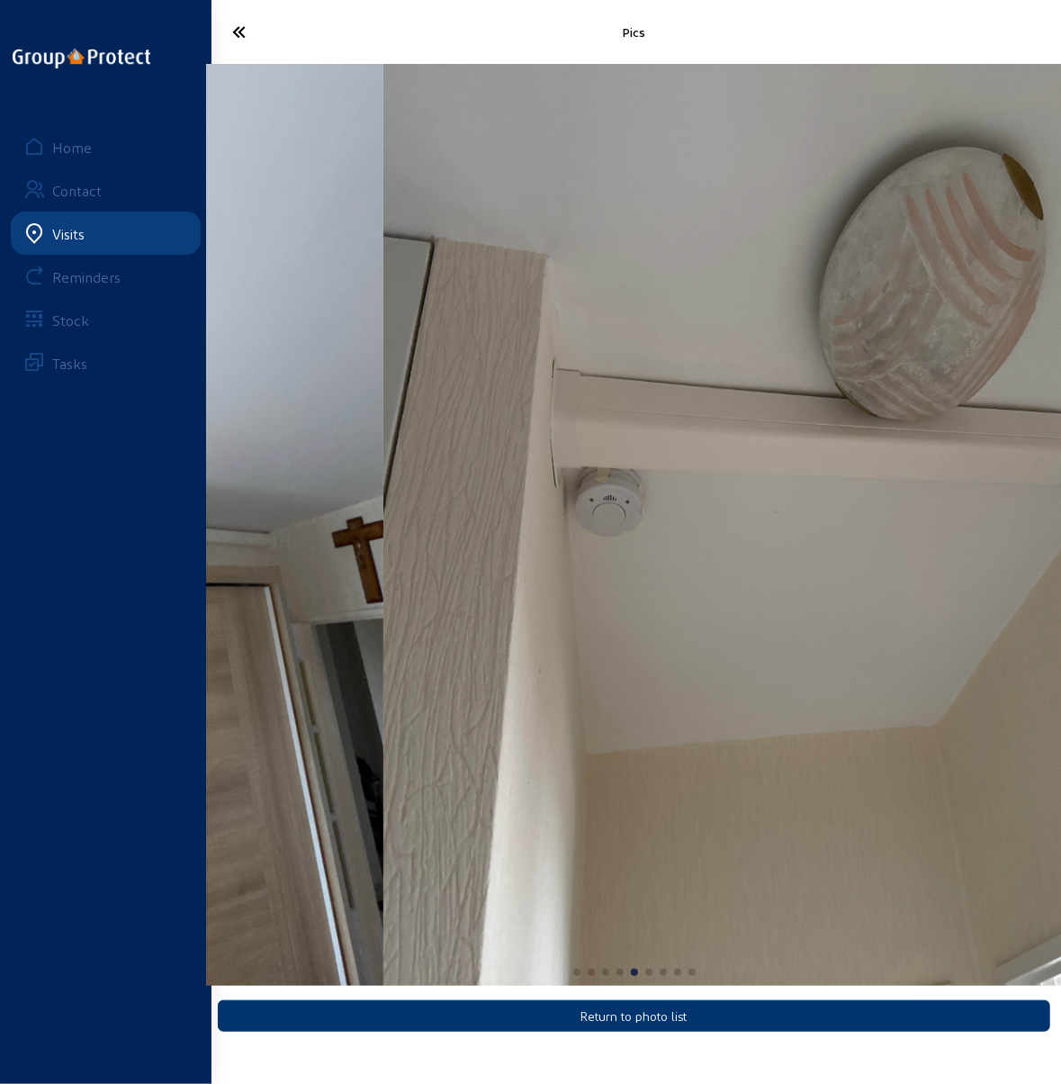
click at [1060, 459] on html "Pics Return to photo list Home Contact Visits Reminders Stock Tasks" at bounding box center [530, 542] width 1061 height 1084
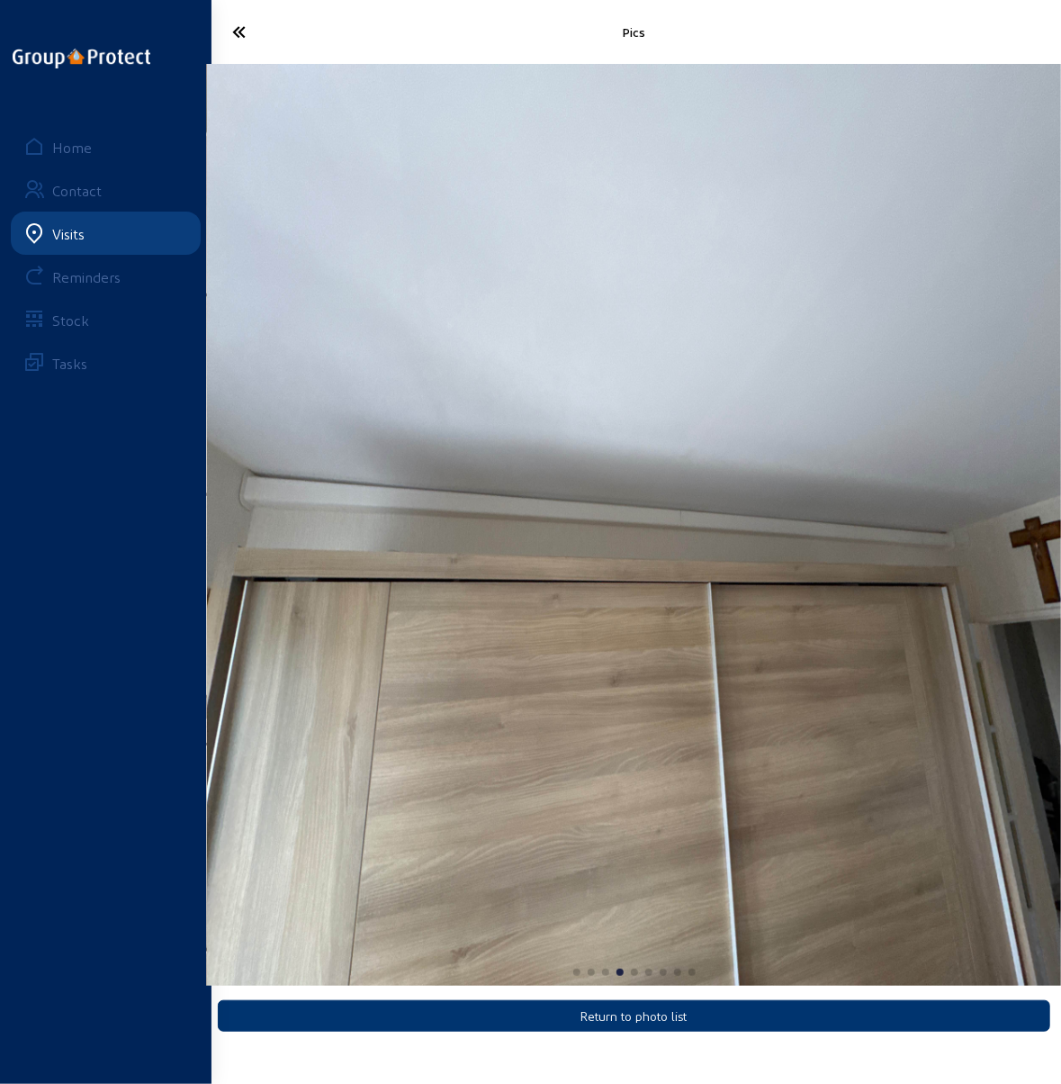
click at [234, 39] on icon at bounding box center [278, 32] width 110 height 32
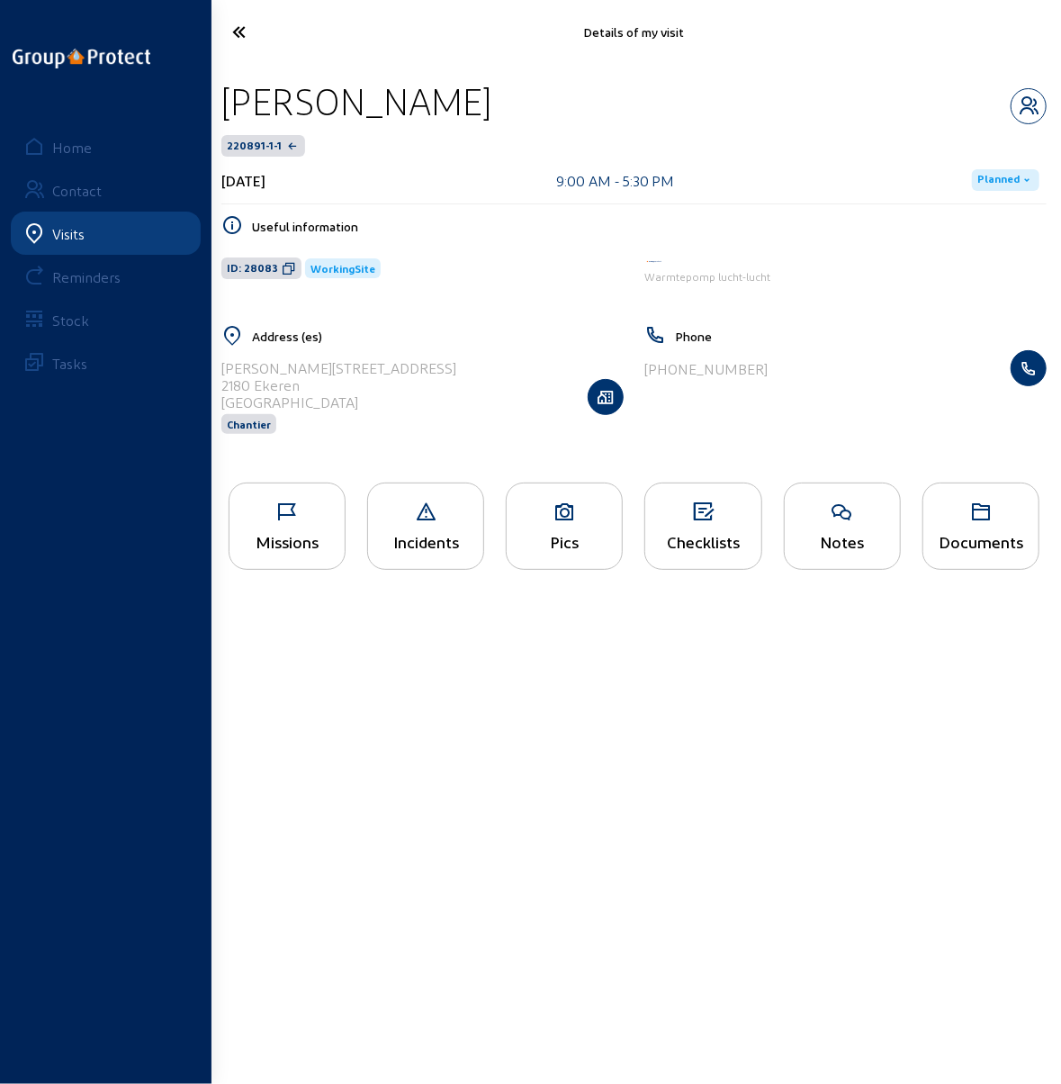
click at [240, 26] on icon at bounding box center [278, 32] width 110 height 32
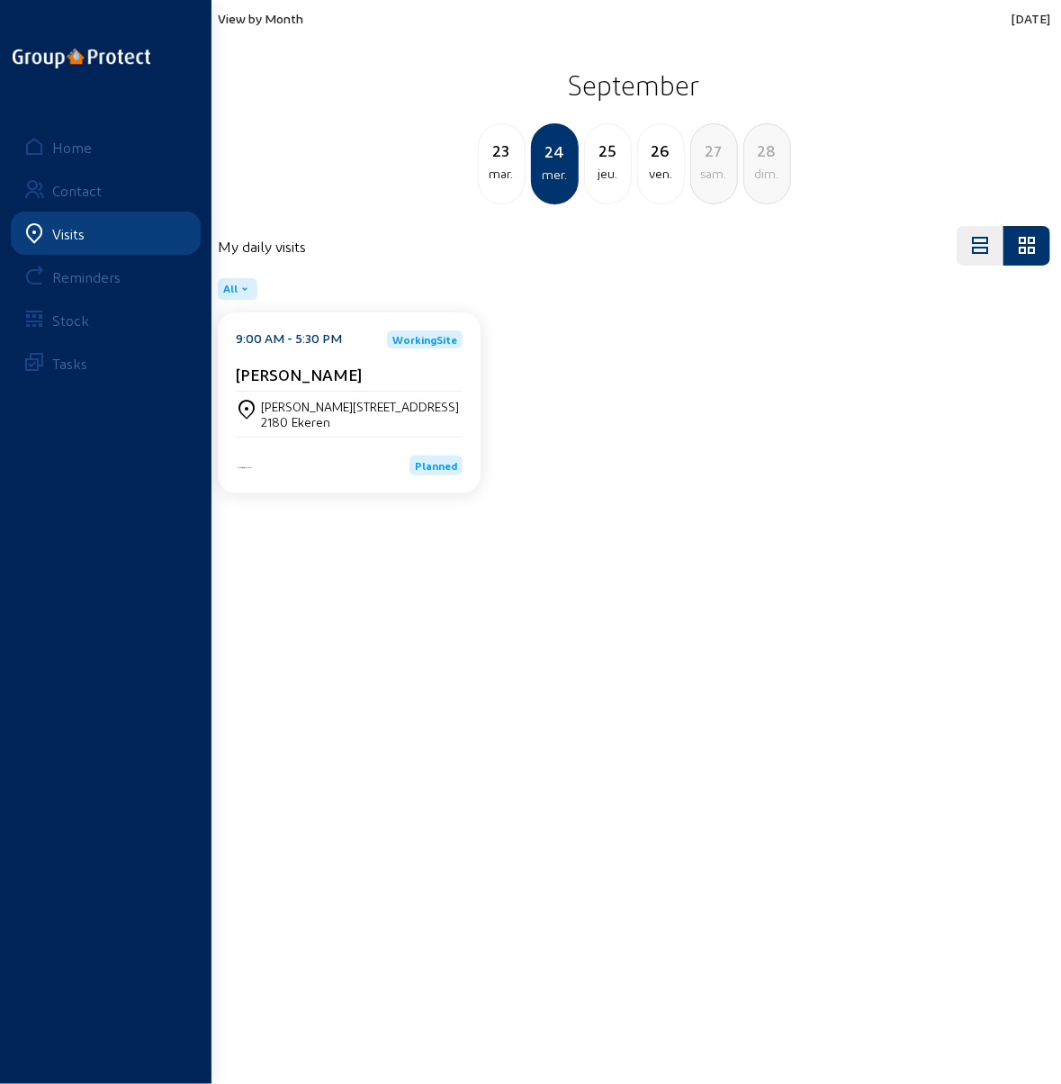
click at [506, 151] on div "23" at bounding box center [502, 150] width 46 height 25
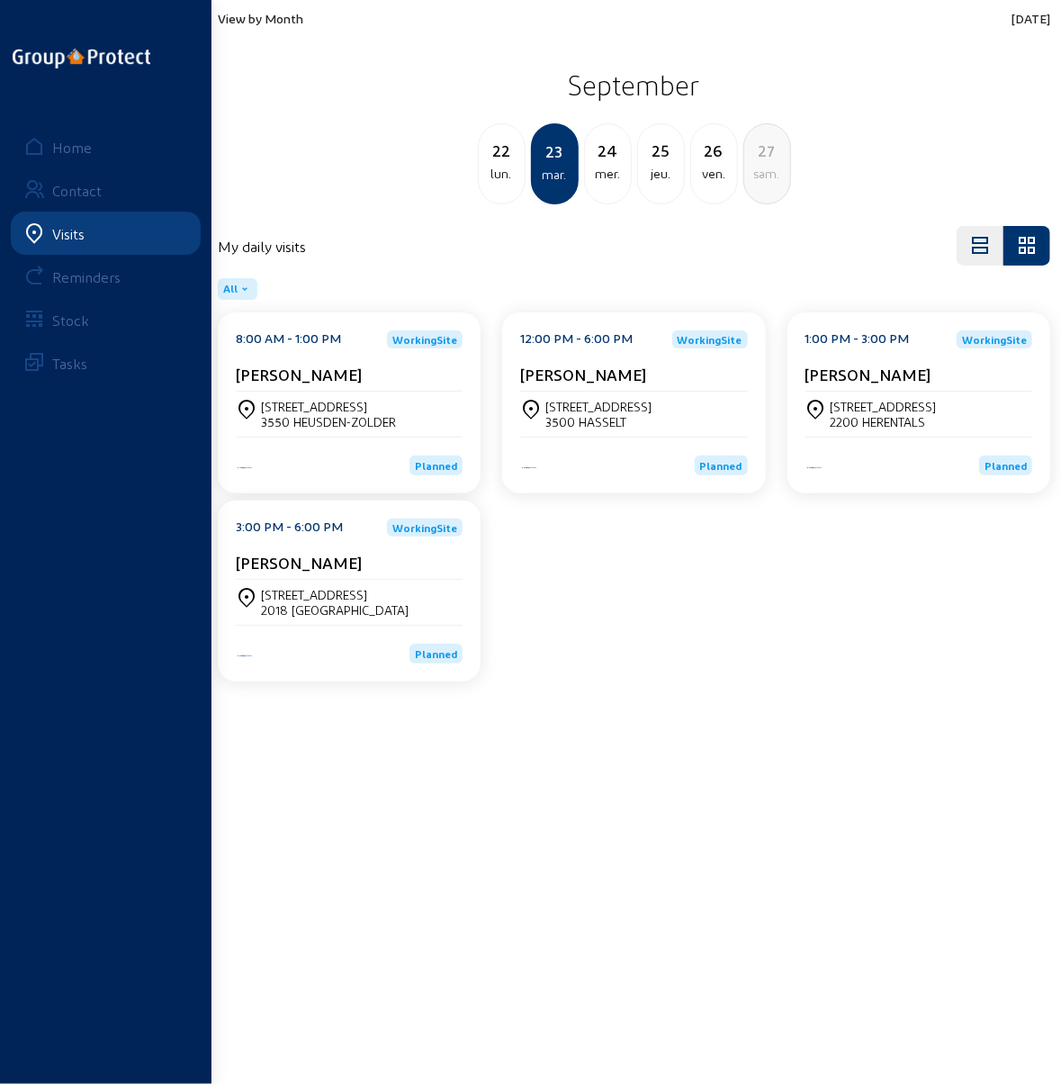
click at [499, 160] on div "22" at bounding box center [502, 150] width 46 height 25
